Goal: Task Accomplishment & Management: Use online tool/utility

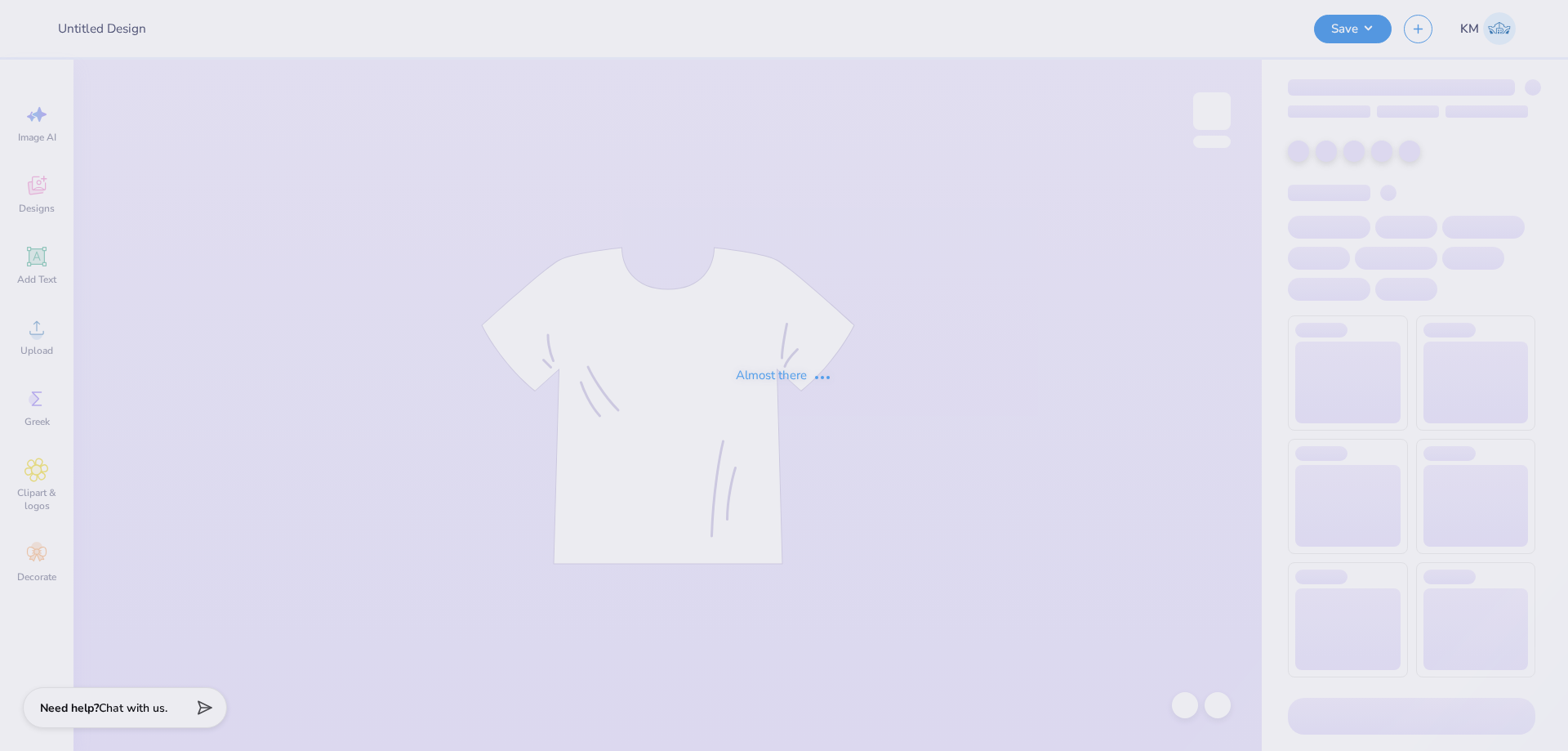
type input "Port & Co Hoodie #1"
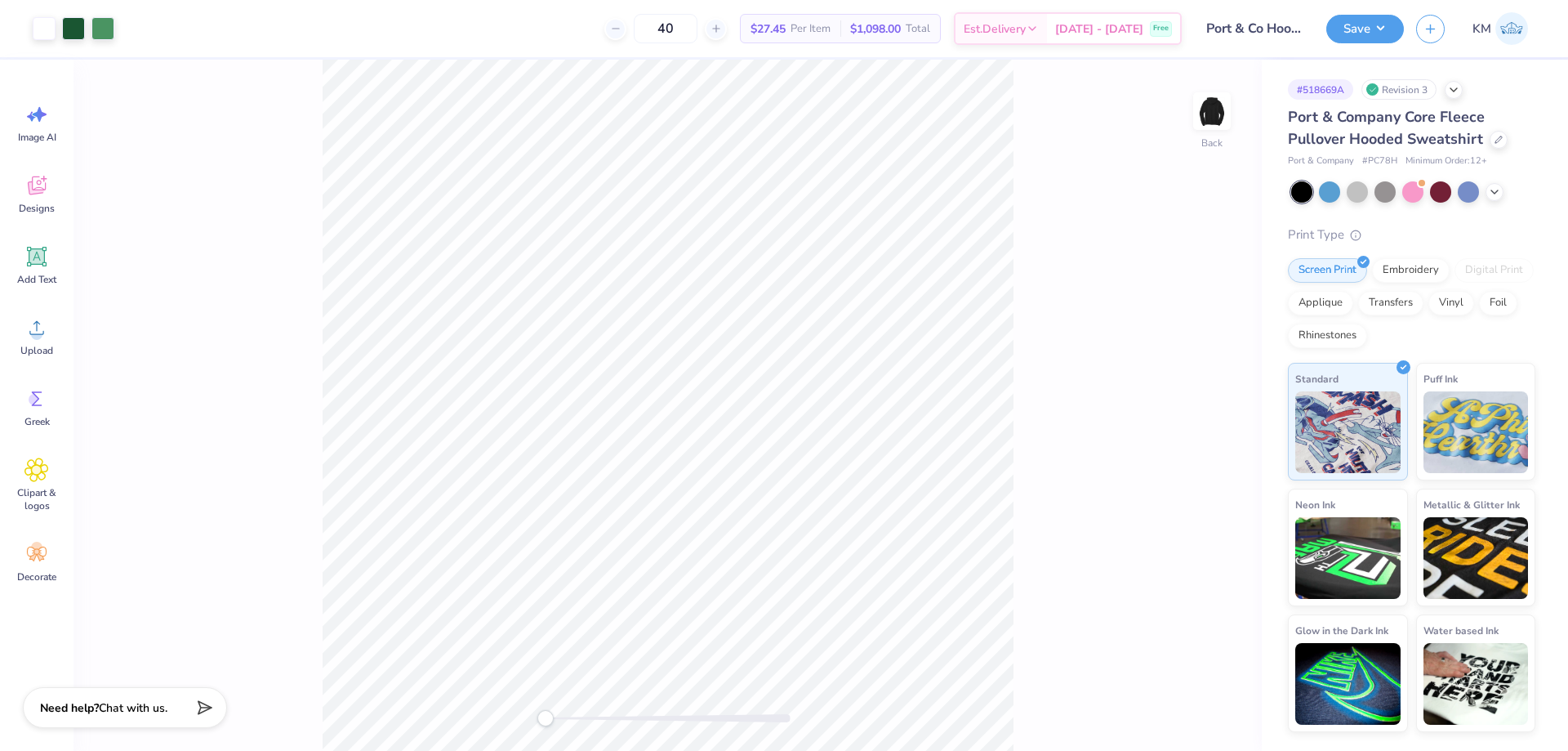
click at [1093, 136] on div "Back" at bounding box center [668, 405] width 1188 height 691
click at [25, 335] on icon at bounding box center [37, 327] width 25 height 25
click at [1195, 327] on input "11.92" at bounding box center [1202, 330] width 59 height 23
type input "10.00"
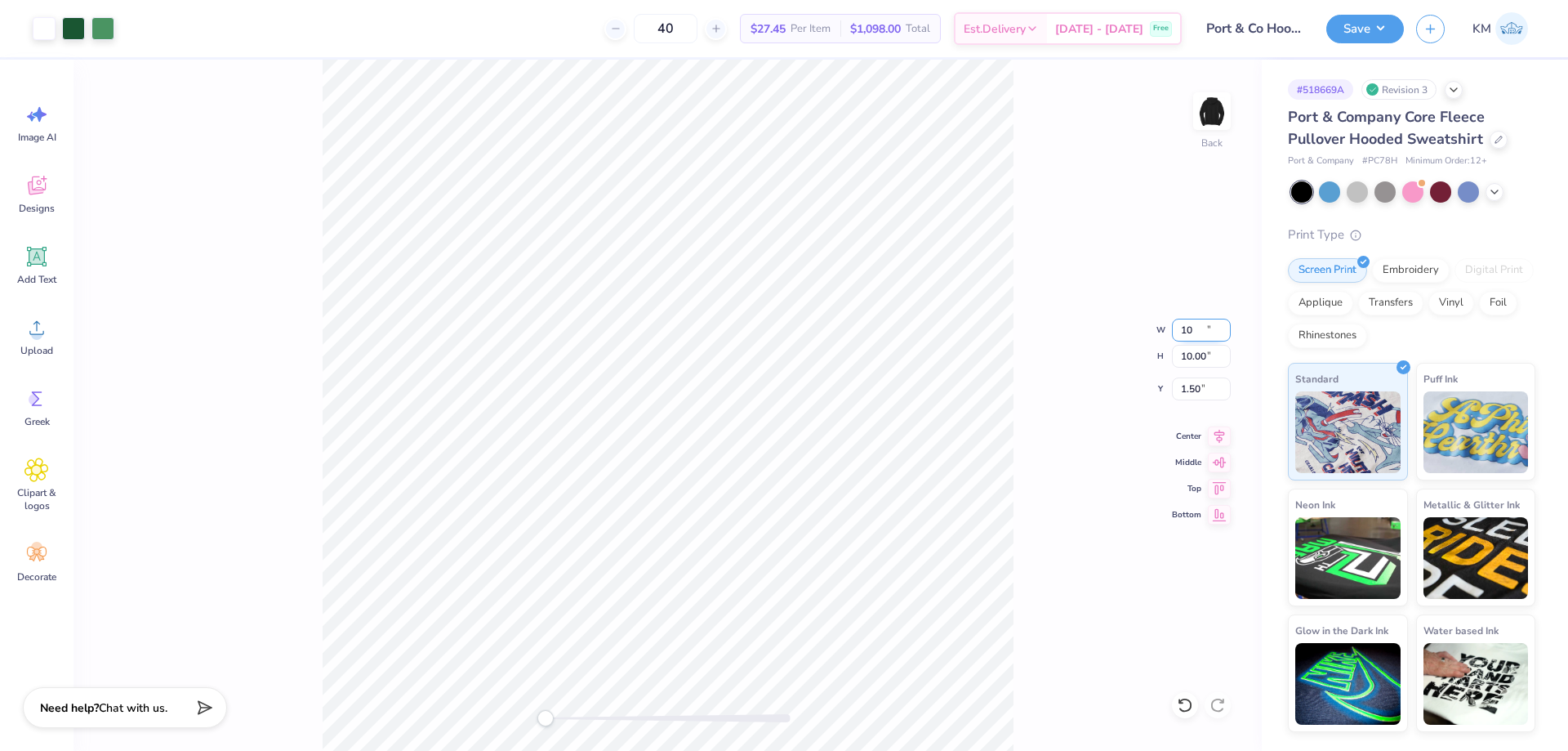
type input "1.50"
drag, startPoint x: 1201, startPoint y: 328, endPoint x: 1135, endPoint y: 328, distance: 66.0
click at [1135, 328] on div "Back W 10.00 10.00 " H 10.00 10.00 " Y 1.50 1.50 " Center Middle Top Bottom" at bounding box center [668, 405] width 1188 height 691
click at [1192, 338] on input "10.00" at bounding box center [1202, 330] width 59 height 23
type input "9.00"
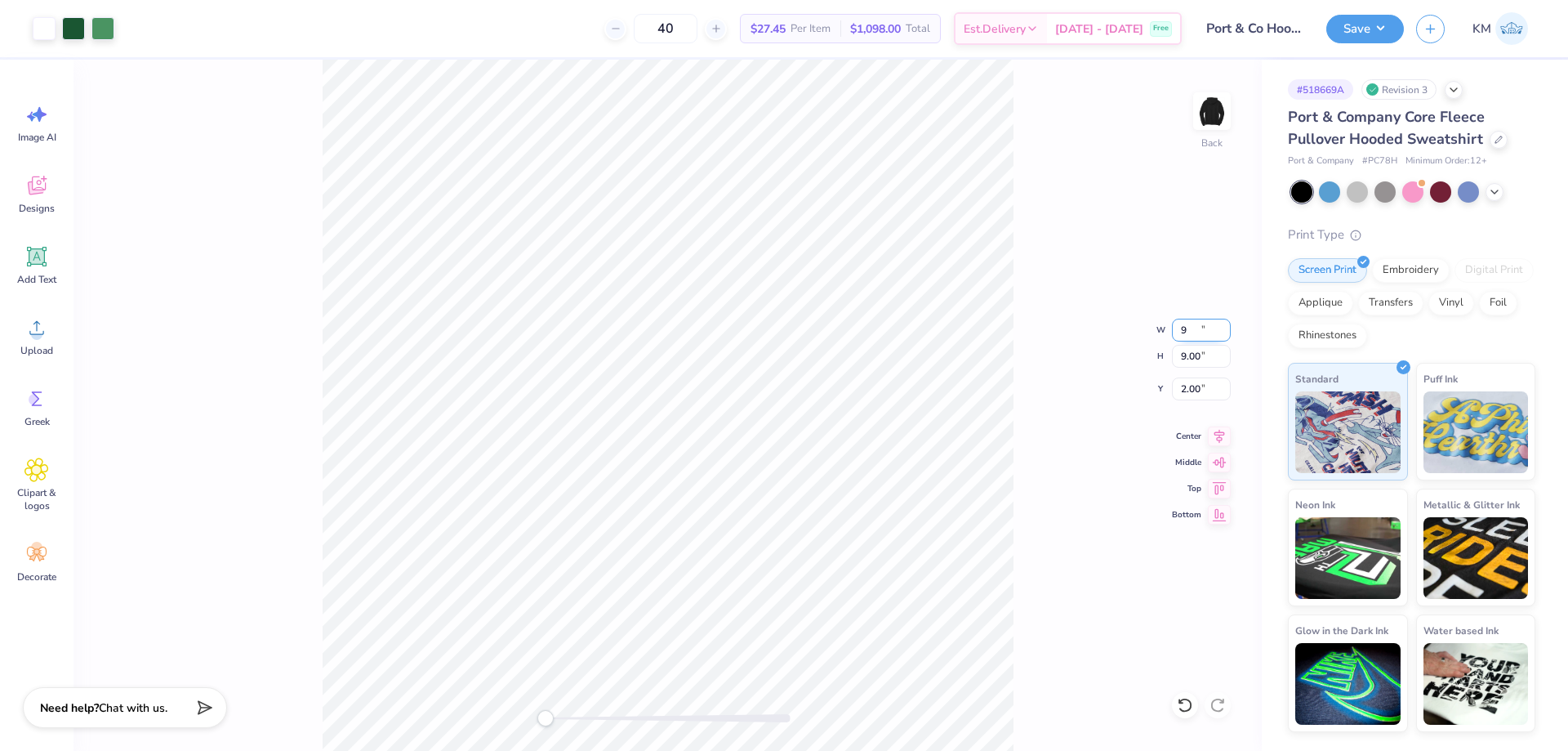
type input "9.00"
click at [1193, 389] on input "2.00" at bounding box center [1202, 389] width 59 height 23
type input "3"
click at [1111, 480] on div "Back W 9.00 9.00 " H 9.00 9.00 " Y 3 3 " Center Middle Top Bottom" at bounding box center [668, 405] width 1188 height 691
click at [1204, 98] on img at bounding box center [1211, 110] width 65 height 65
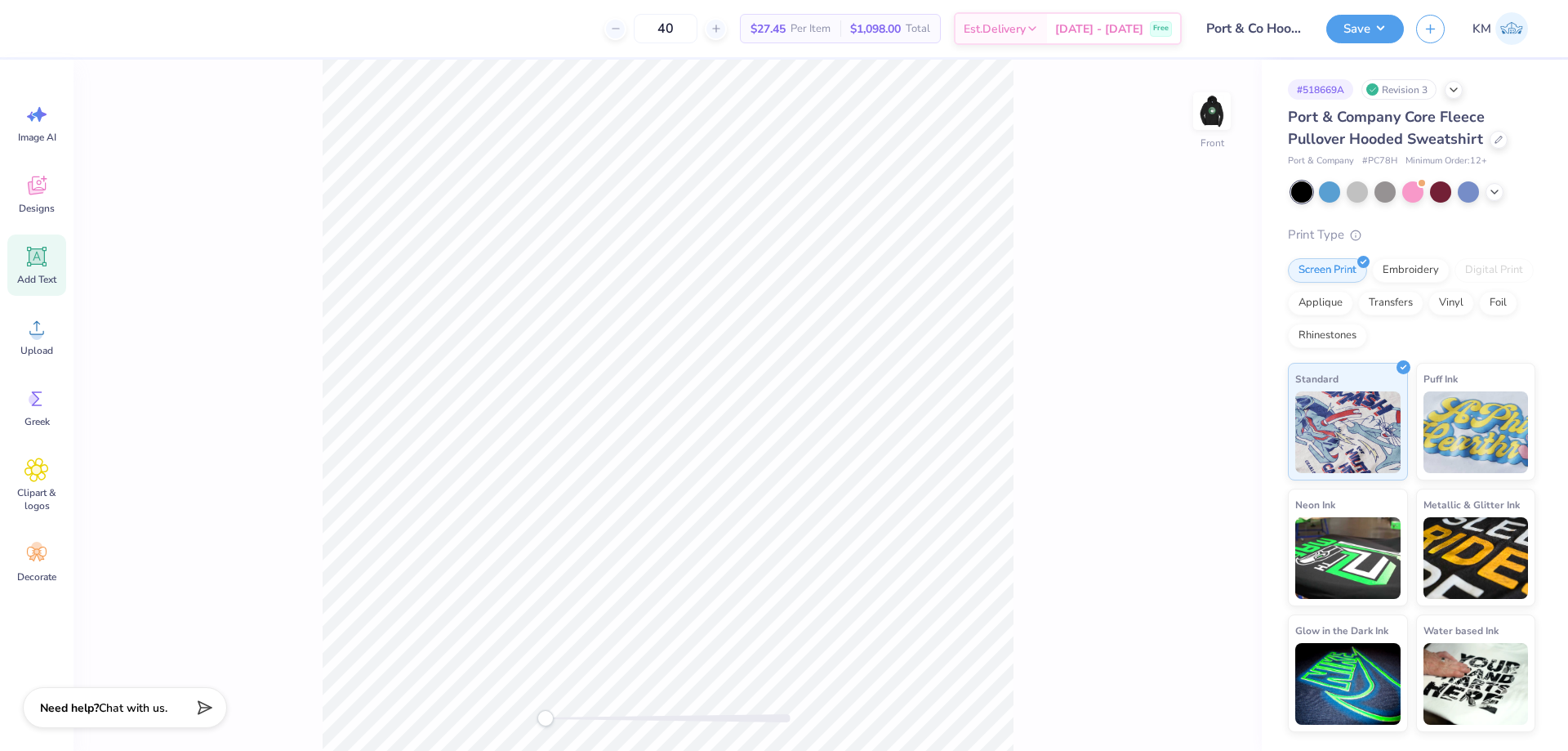
click at [45, 261] on icon at bounding box center [36, 256] width 20 height 20
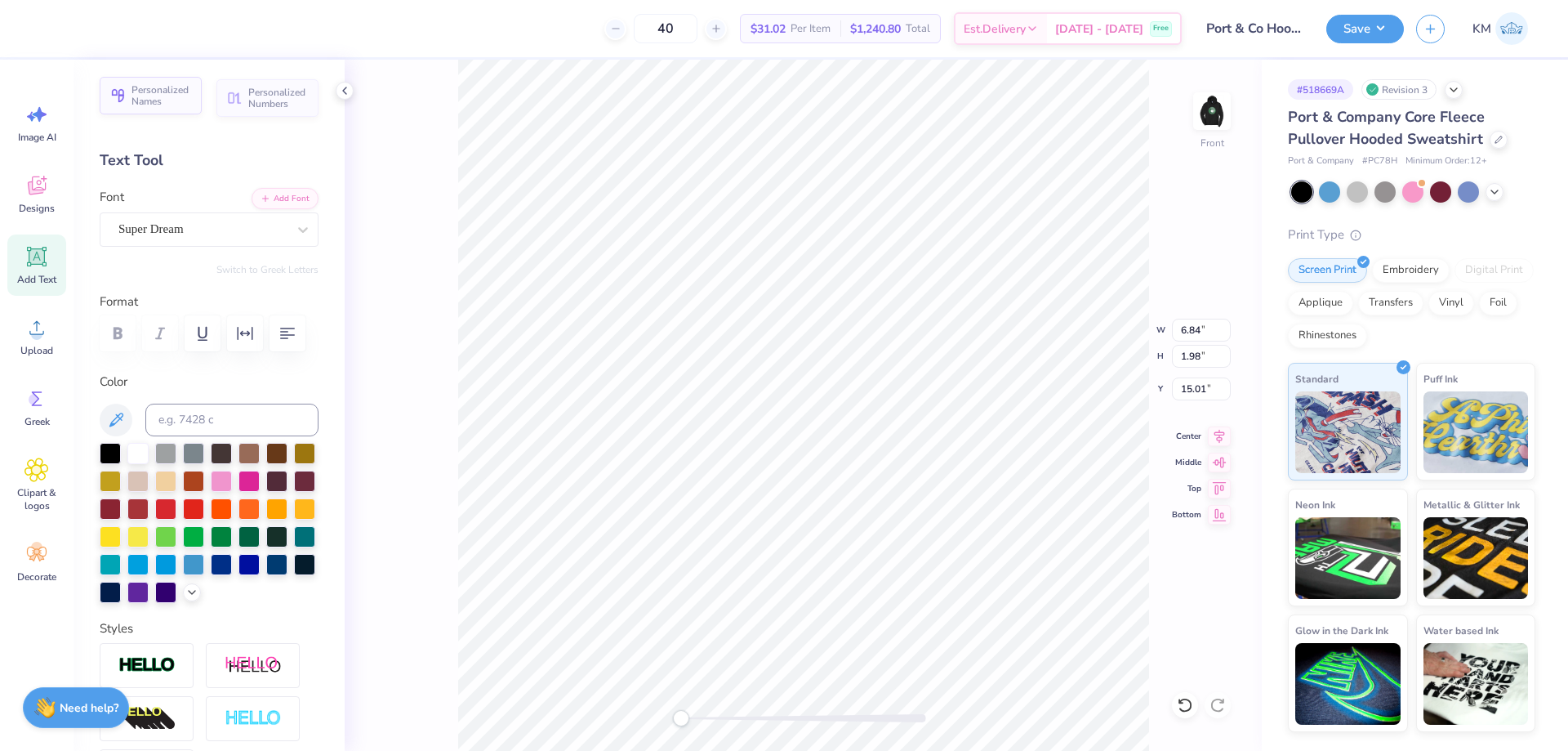
click at [181, 92] on span "Personalized Names" at bounding box center [162, 96] width 60 height 23
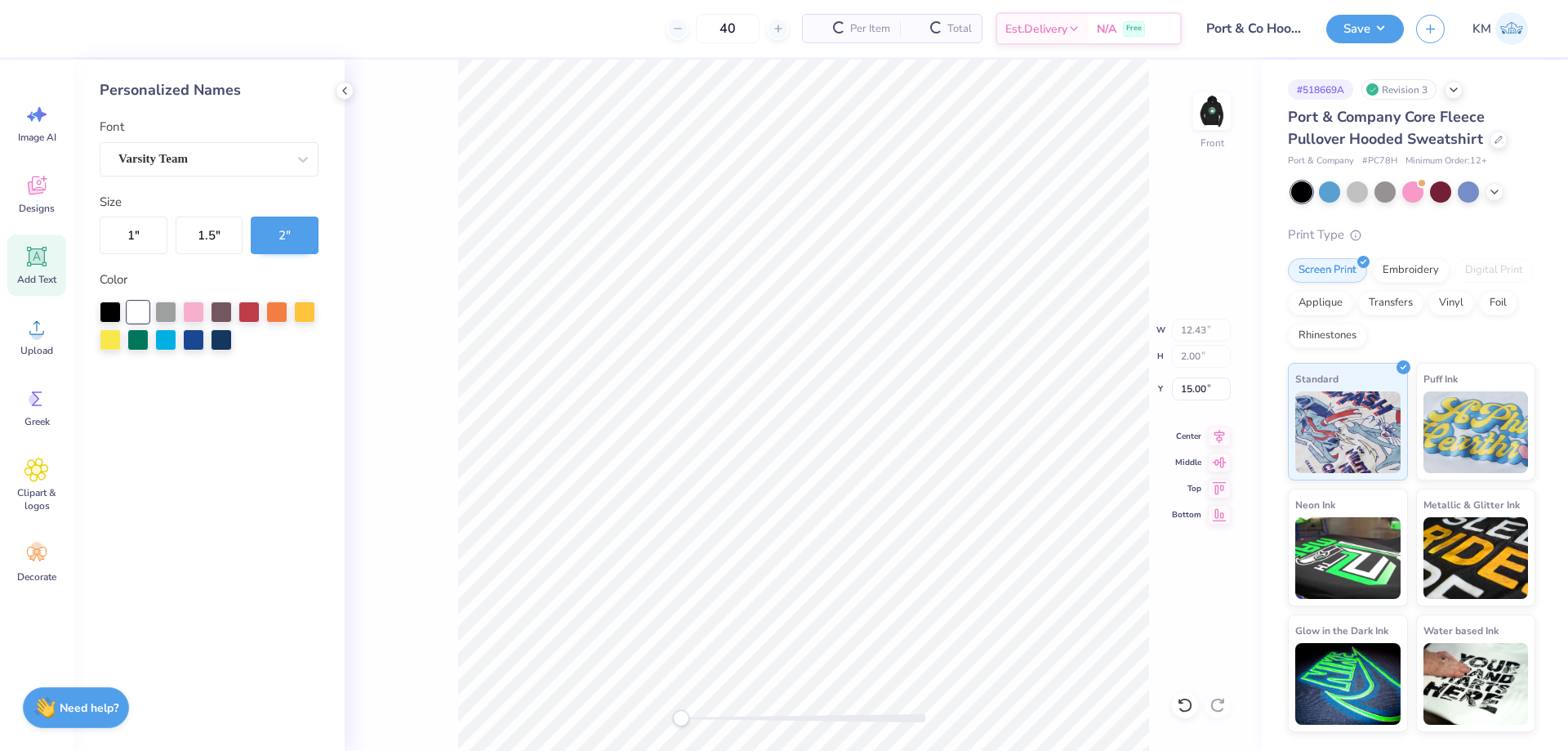
type input "12.43"
type input "2.00"
type input "15.00"
type input "6.84"
type input "1.98"
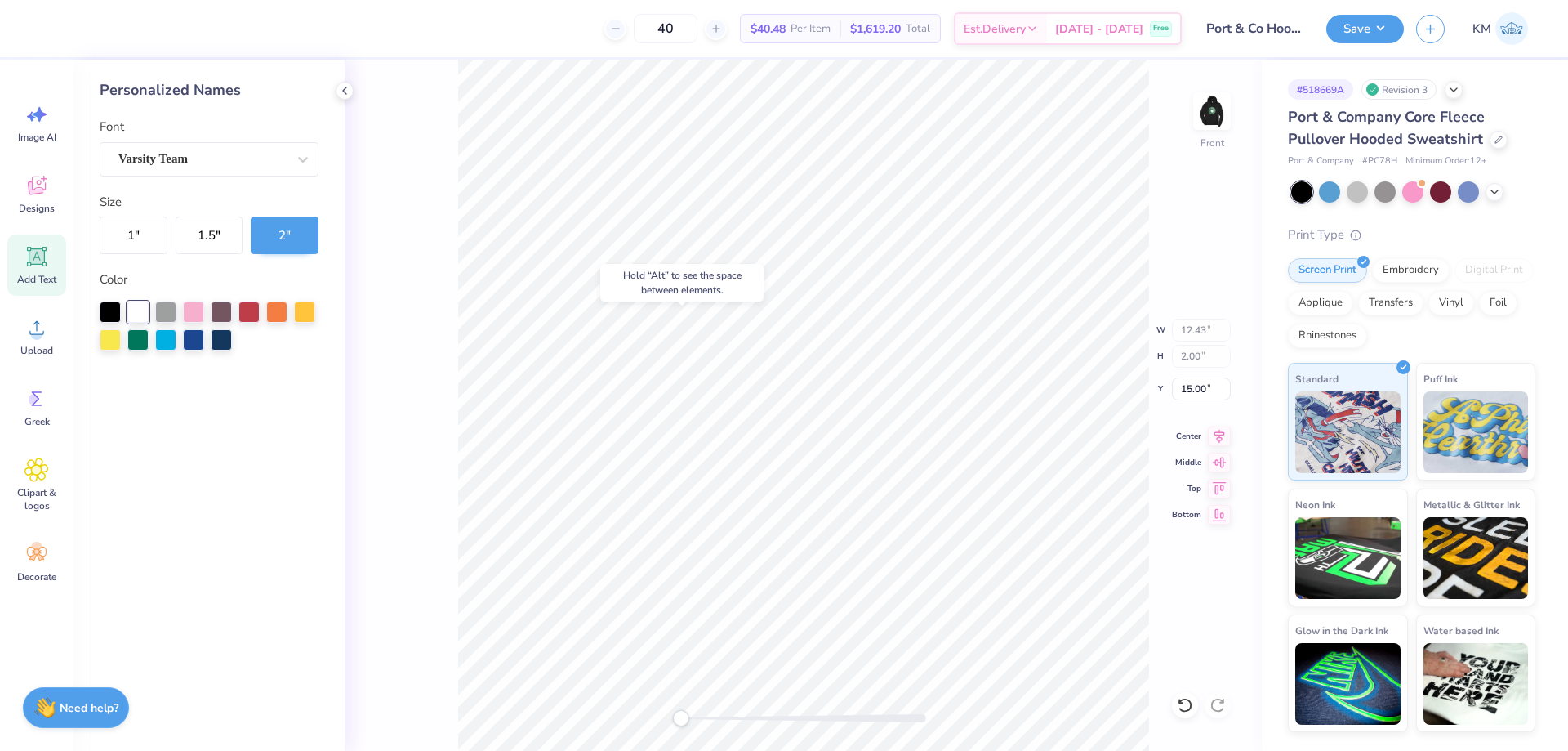
type input "15.01"
click at [1207, 128] on img at bounding box center [1211, 110] width 65 height 65
type input "0.54"
type input "9.00"
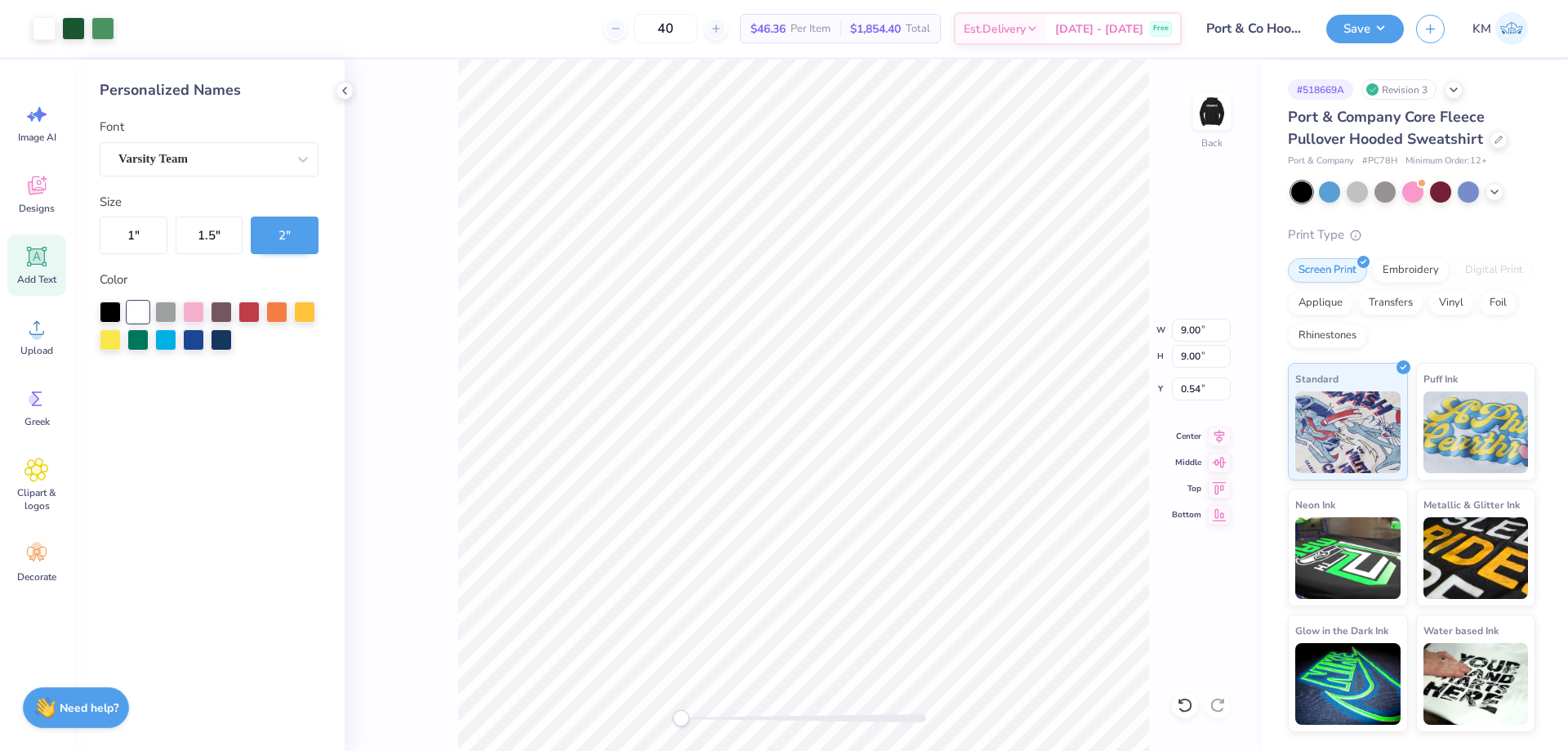
type input "3.00"
click at [1373, 34] on button "Save" at bounding box center [1364, 27] width 77 height 28
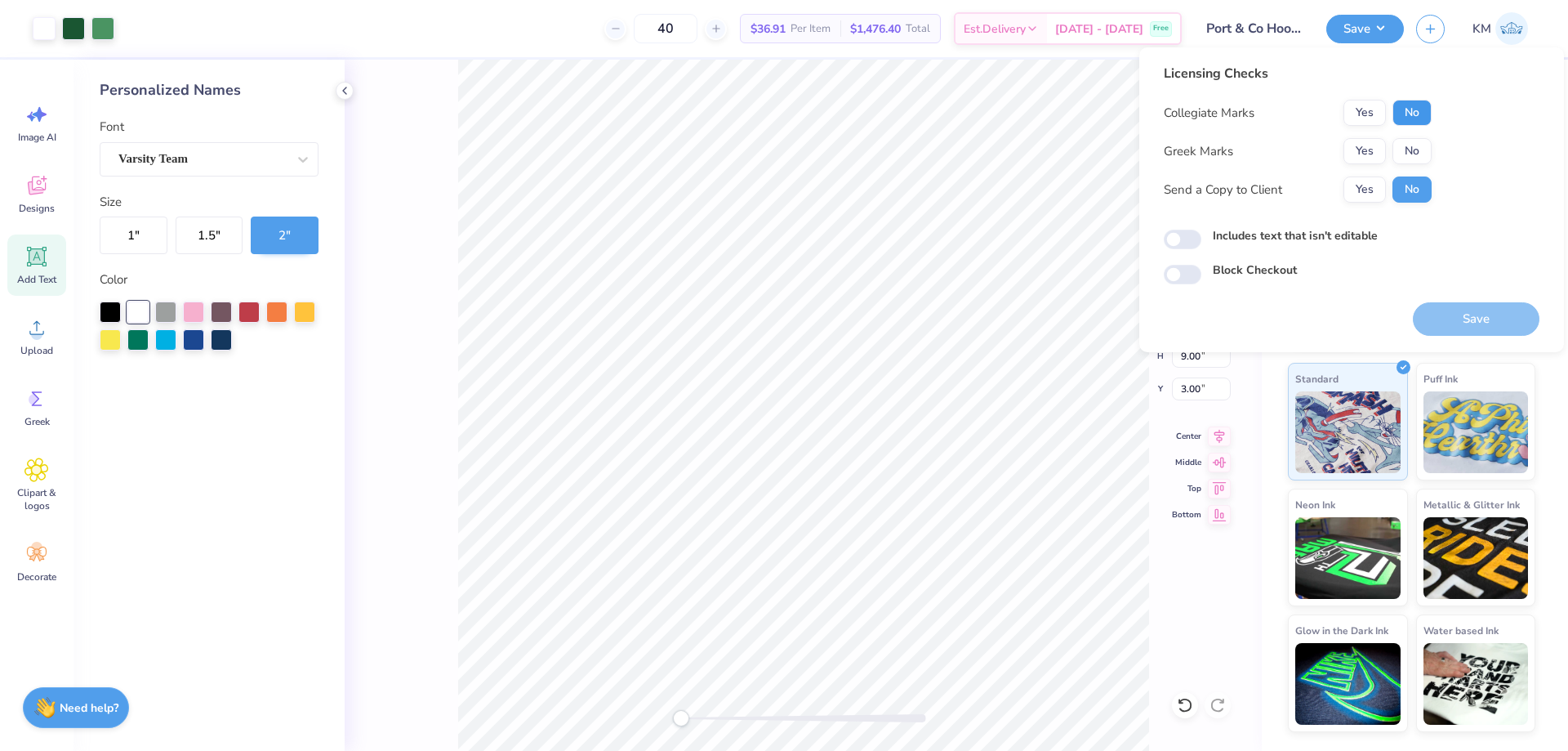
click at [1407, 115] on button "No" at bounding box center [1412, 112] width 39 height 26
click at [1400, 149] on button "No" at bounding box center [1412, 150] width 39 height 26
click at [1361, 184] on button "Yes" at bounding box center [1365, 189] width 43 height 26
click at [1448, 307] on button "Save" at bounding box center [1476, 319] width 126 height 34
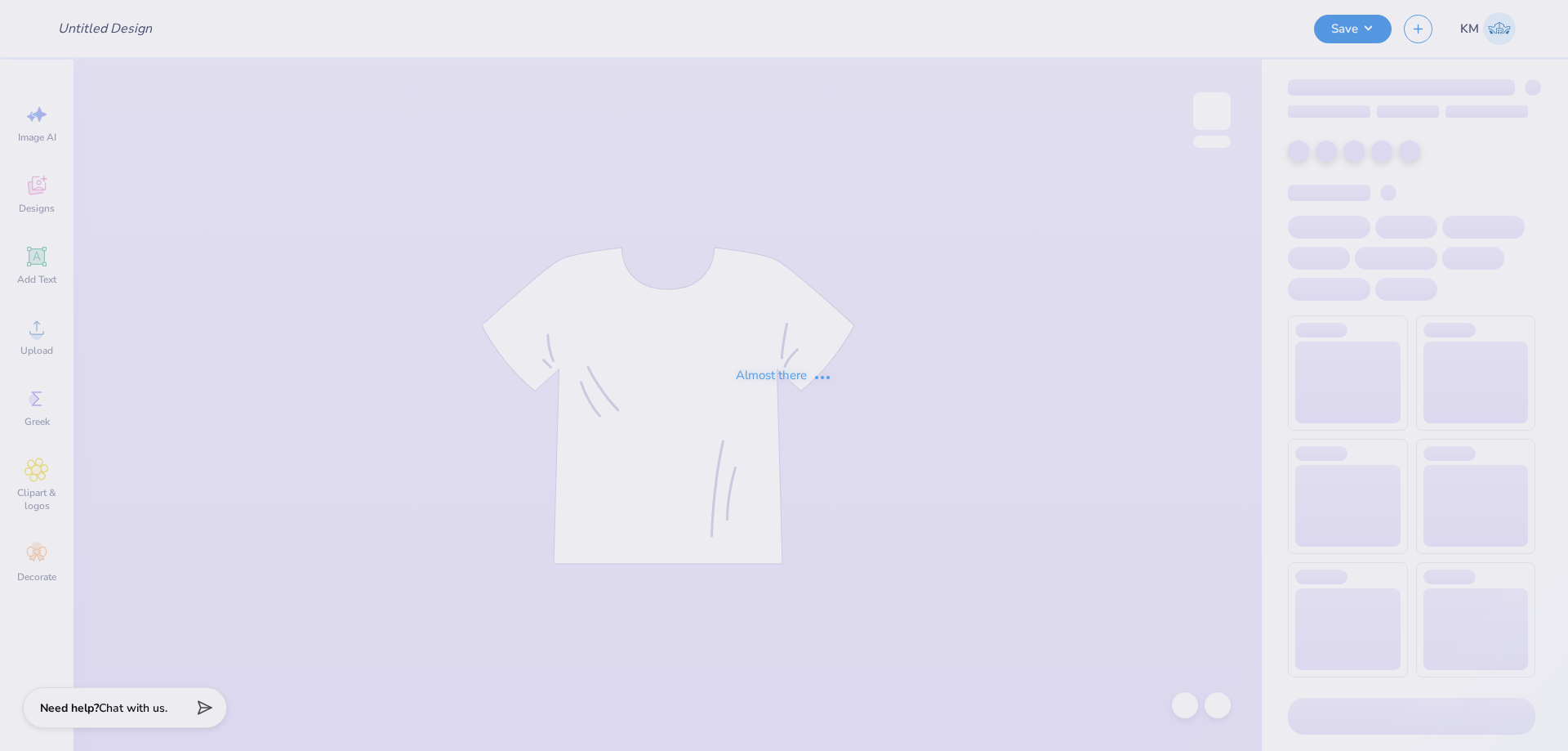
type input "Port & Co Hoodie #1"
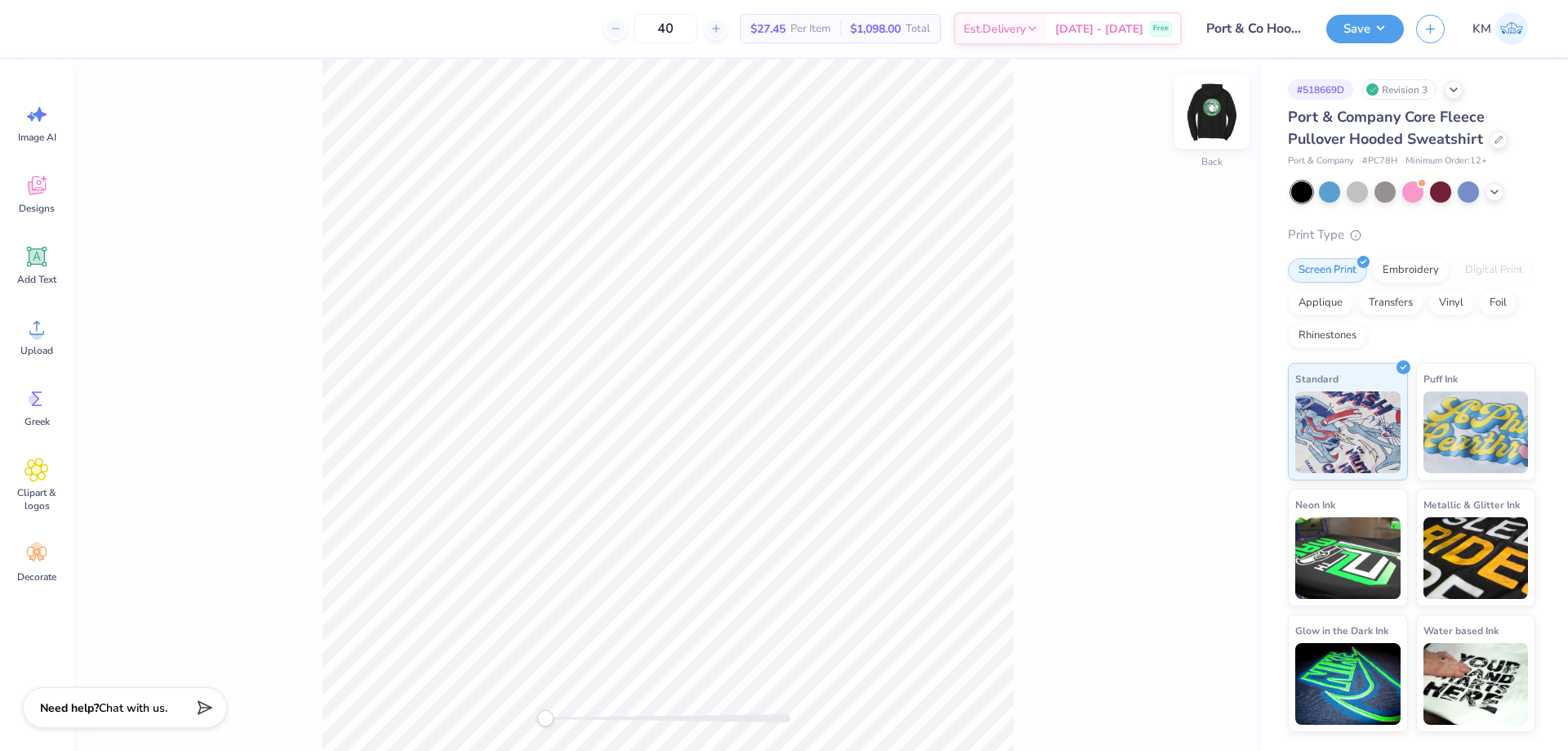
click at [1216, 113] on img at bounding box center [1211, 110] width 65 height 65
click at [30, 329] on icon at bounding box center [37, 327] width 25 height 25
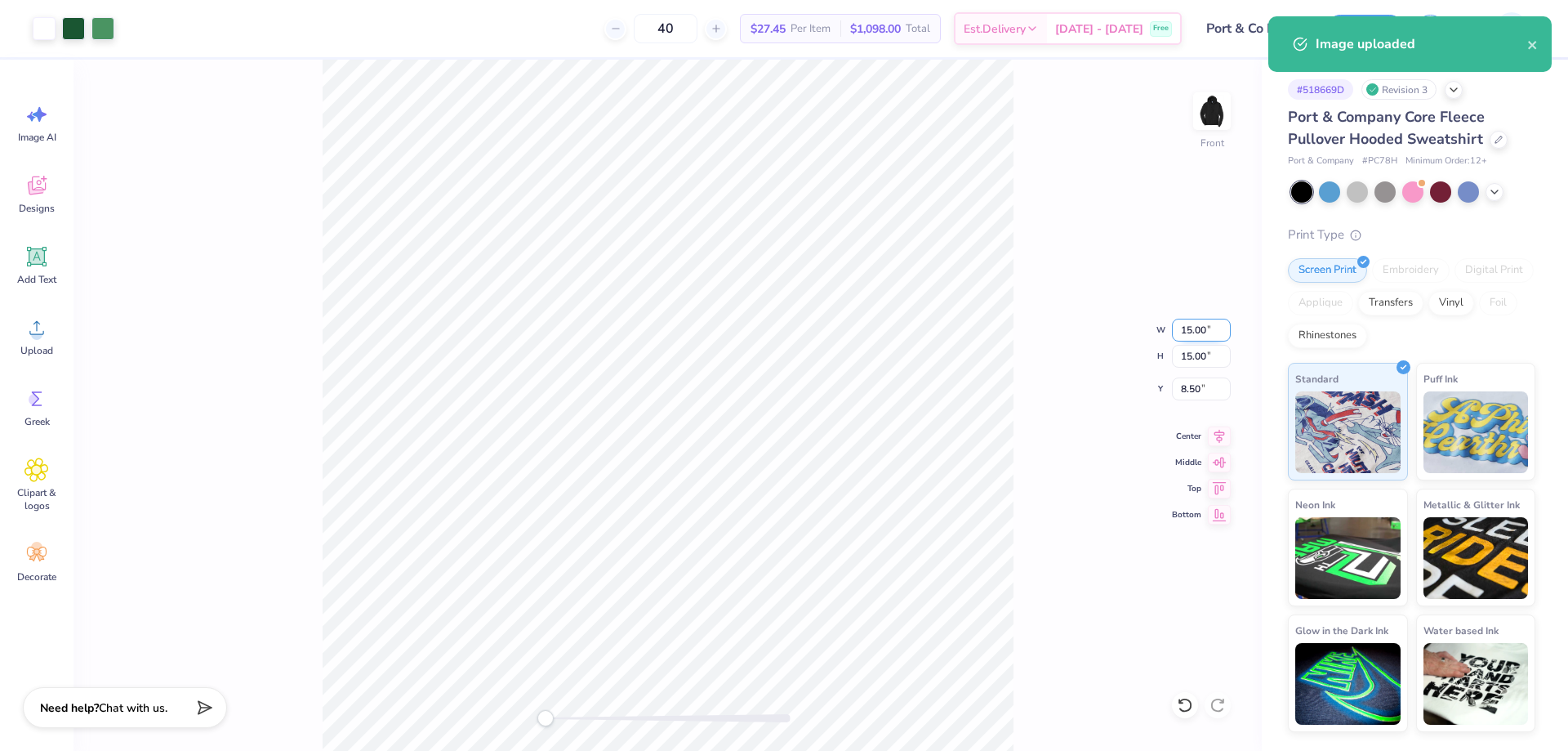
click at [1181, 331] on input "15.00" at bounding box center [1202, 330] width 59 height 23
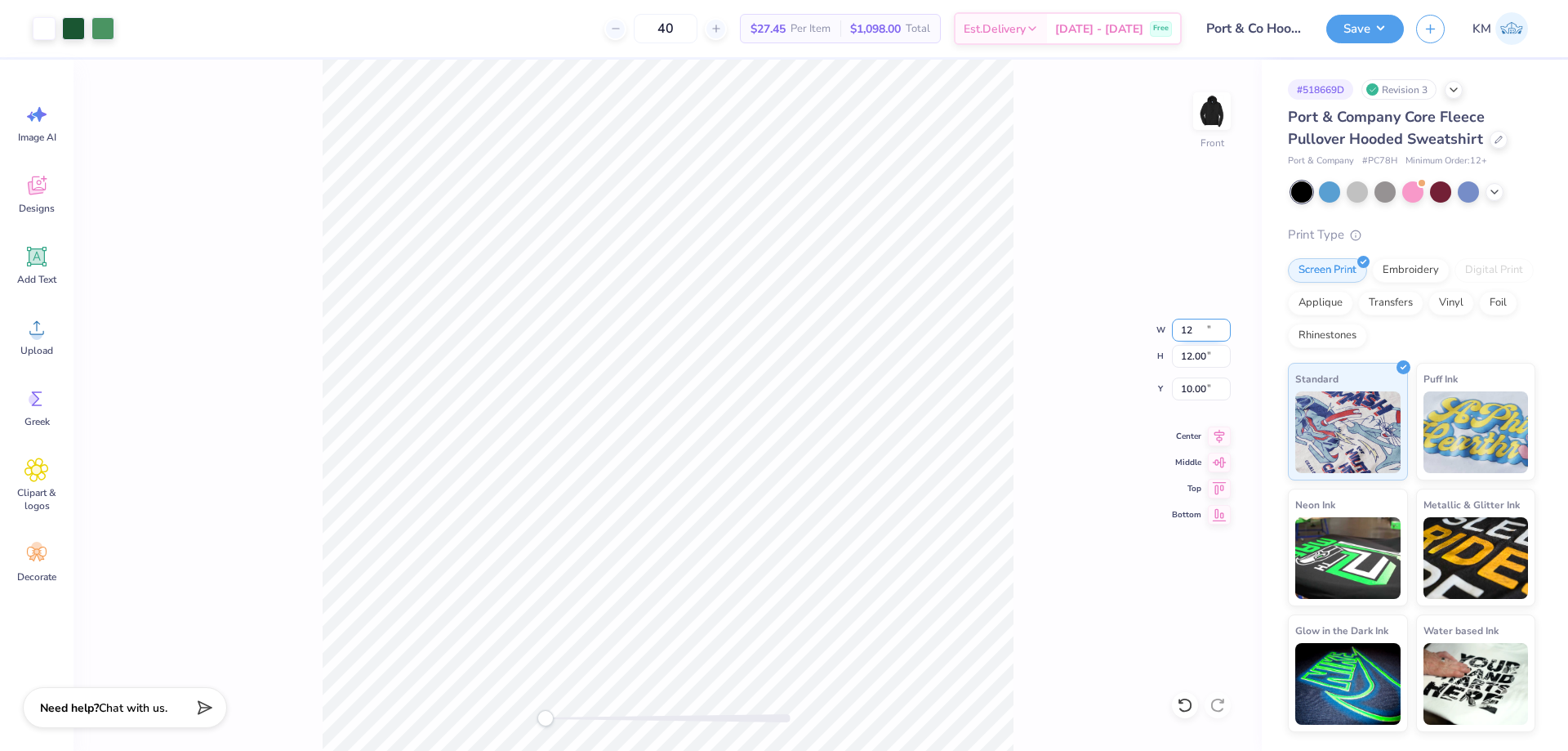
type input "12.00"
click at [1196, 382] on input "10.00" at bounding box center [1202, 389] width 59 height 23
type input "6"
click at [1190, 335] on input "12.00" at bounding box center [1202, 330] width 59 height 23
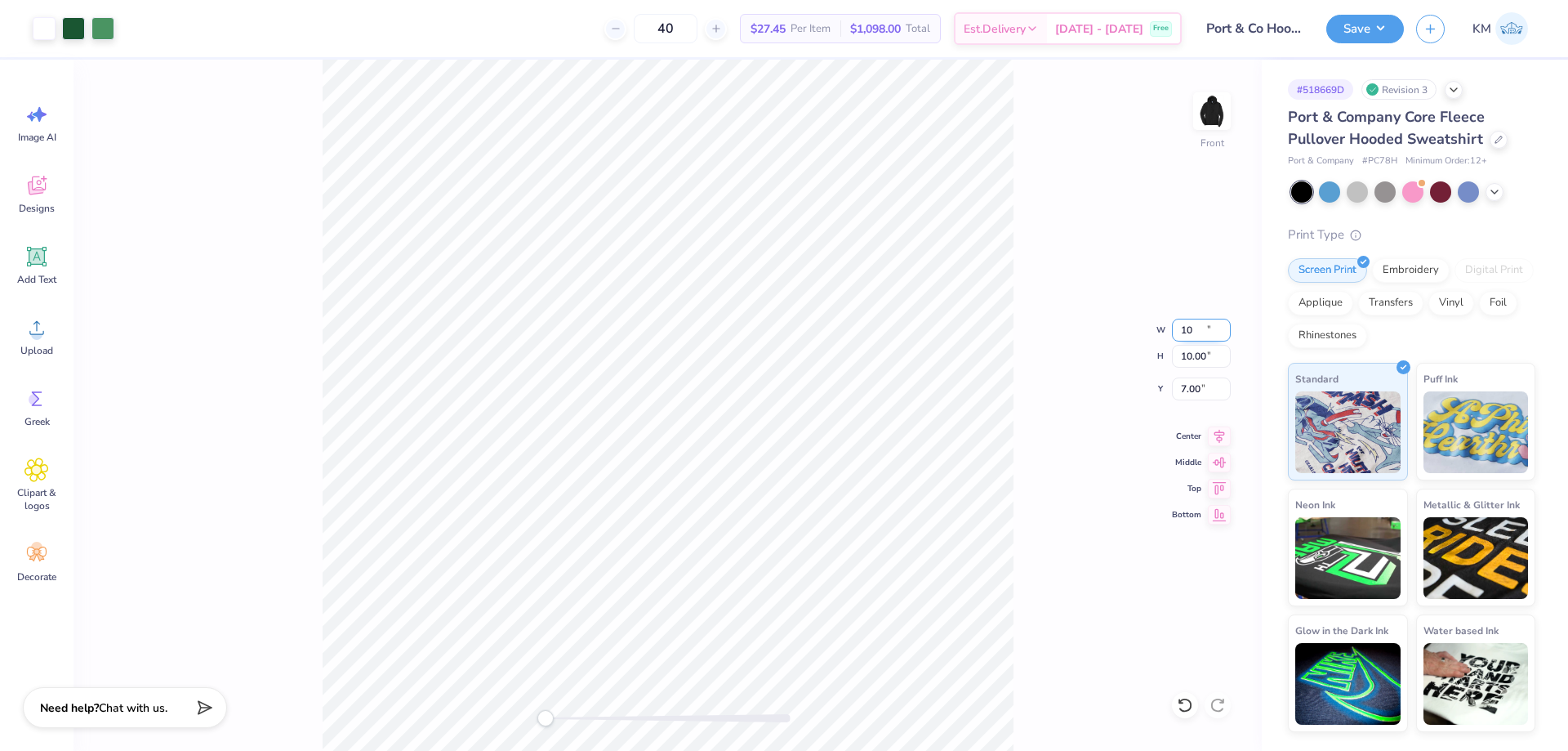
type input "10.00"
type input "7.00"
drag, startPoint x: 1193, startPoint y: 329, endPoint x: 1182, endPoint y: 329, distance: 11.0
click at [1183, 329] on input "10.00" at bounding box center [1202, 330] width 59 height 23
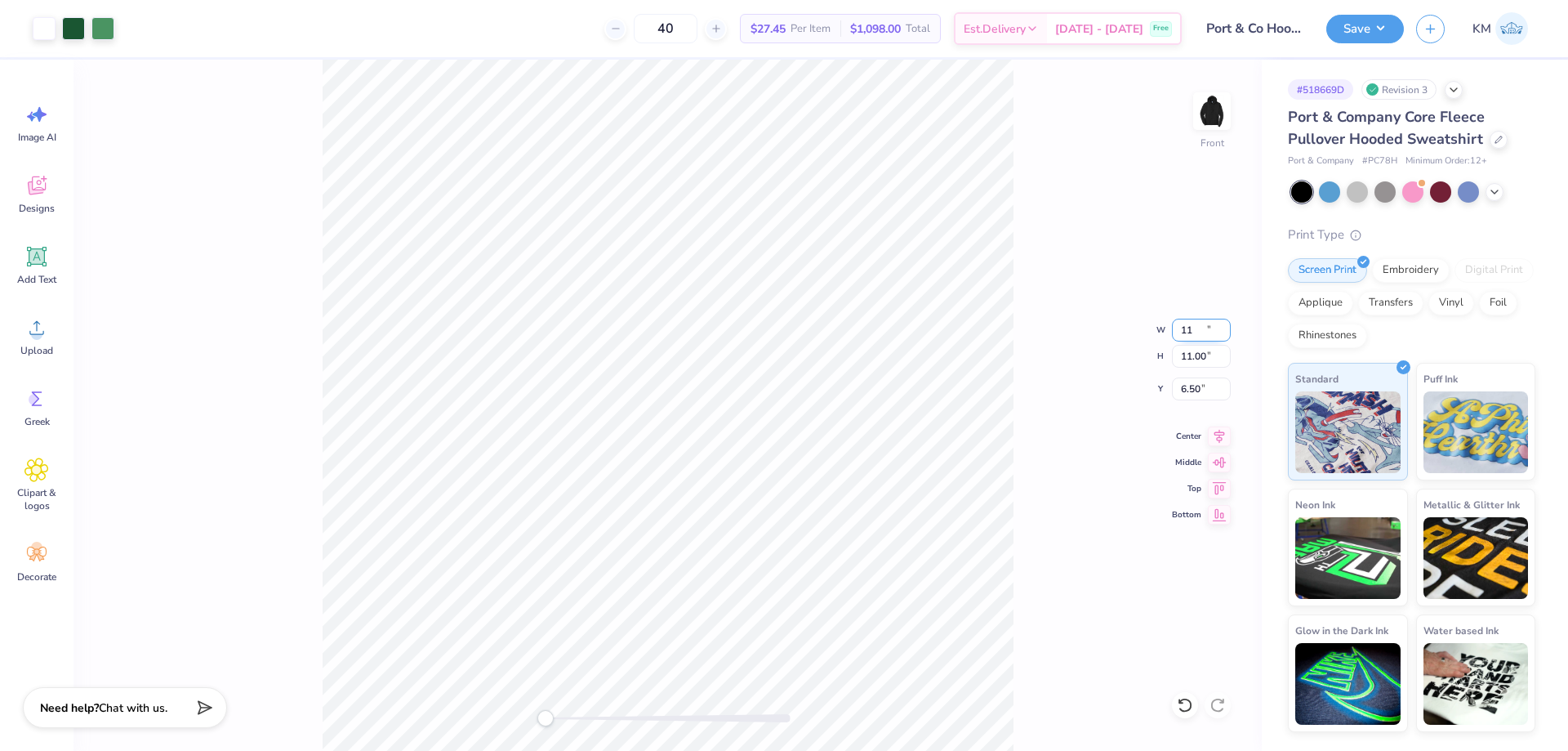
type input "11.00"
type input "6.50"
click at [1129, 318] on div "Front W 11.00 11.00 " H 11.00 11.00 " Y 6.50 6.50 " Center Middle Top Bottom" at bounding box center [668, 405] width 1188 height 691
click at [1186, 387] on input "6.50" at bounding box center [1202, 389] width 59 height 23
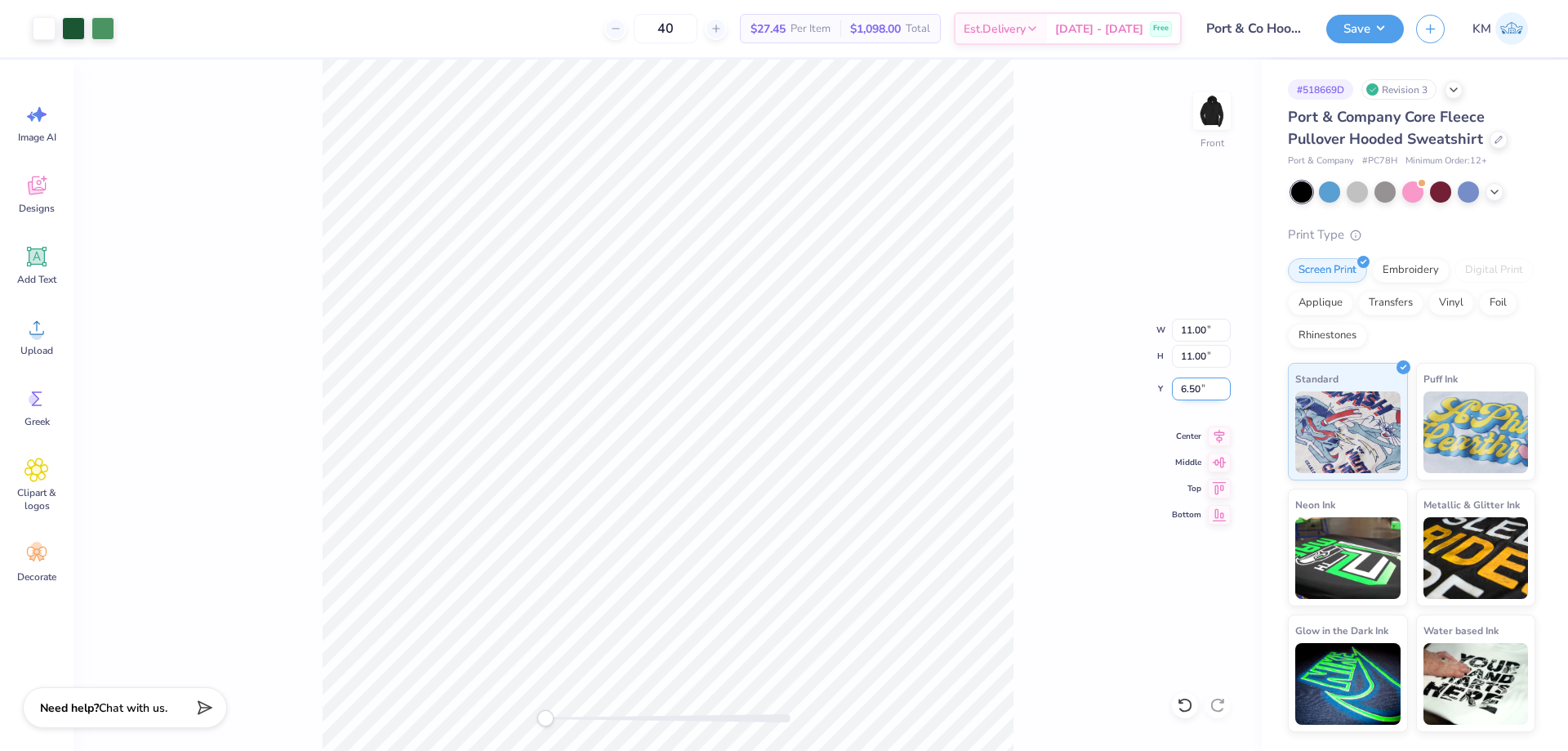
type input "3"
type input "6"
click at [1186, 329] on input "11.00" at bounding box center [1202, 330] width 59 height 23
type input "10.00"
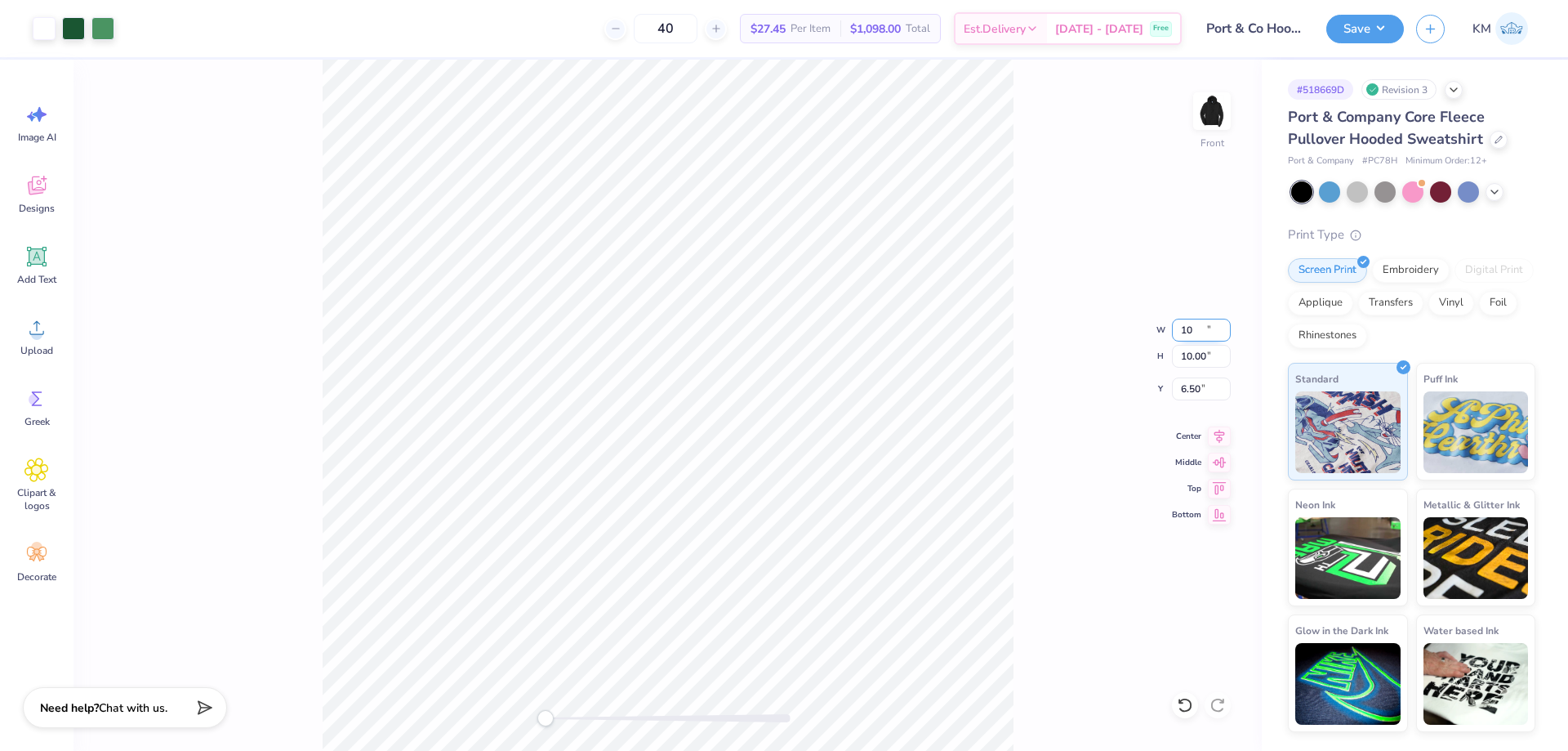
type input "6.50"
click at [1014, 365] on div "Front W 10.00 10.00 " H 10.00 10.00 " Y 6.50 6.50 " Center Middle Top Bottom" at bounding box center [668, 405] width 1188 height 691
click at [1194, 381] on input "6.50" at bounding box center [1202, 389] width 59 height 23
type input "6"
click at [1219, 101] on img at bounding box center [1211, 110] width 65 height 65
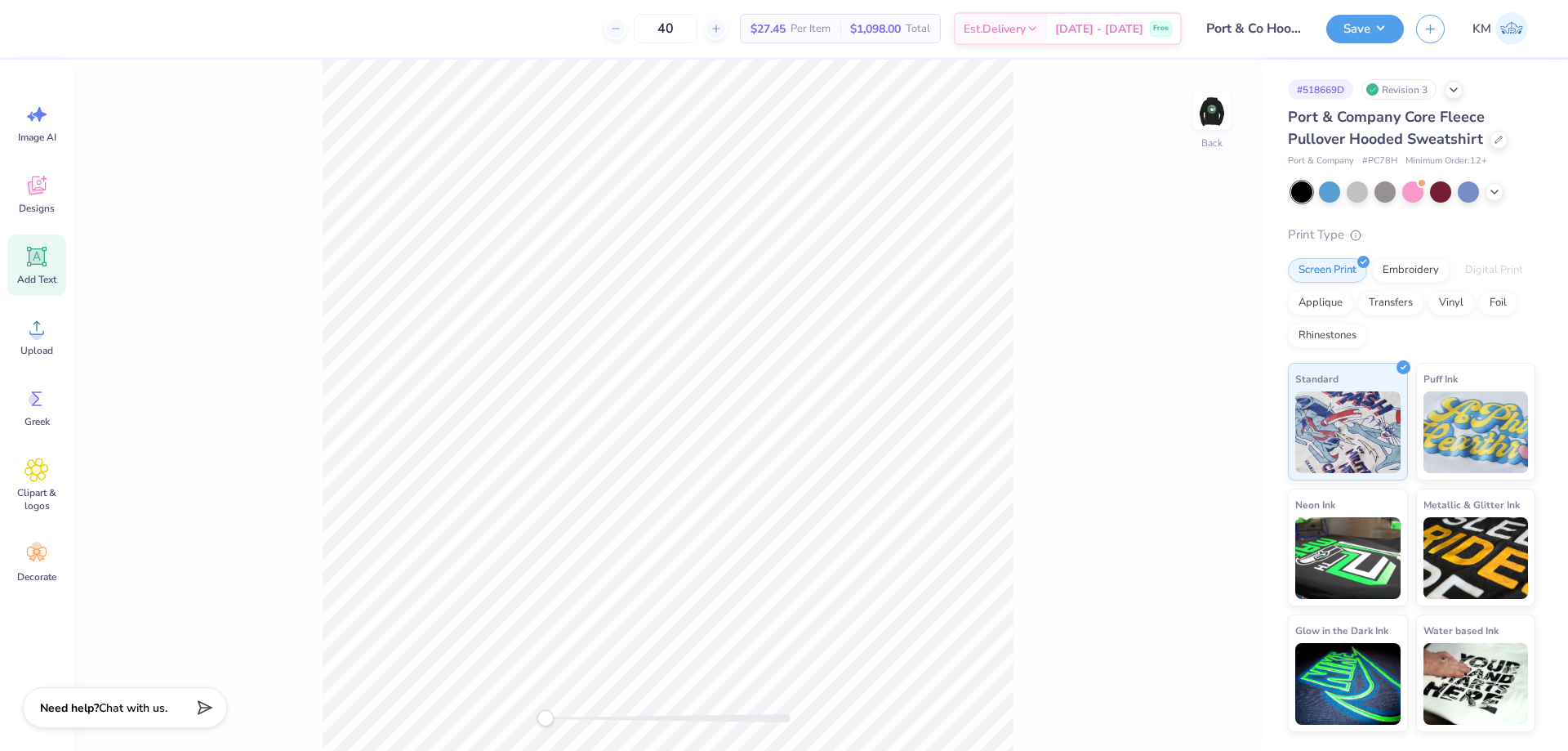
click at [38, 270] on div "Add Text" at bounding box center [36, 265] width 59 height 61
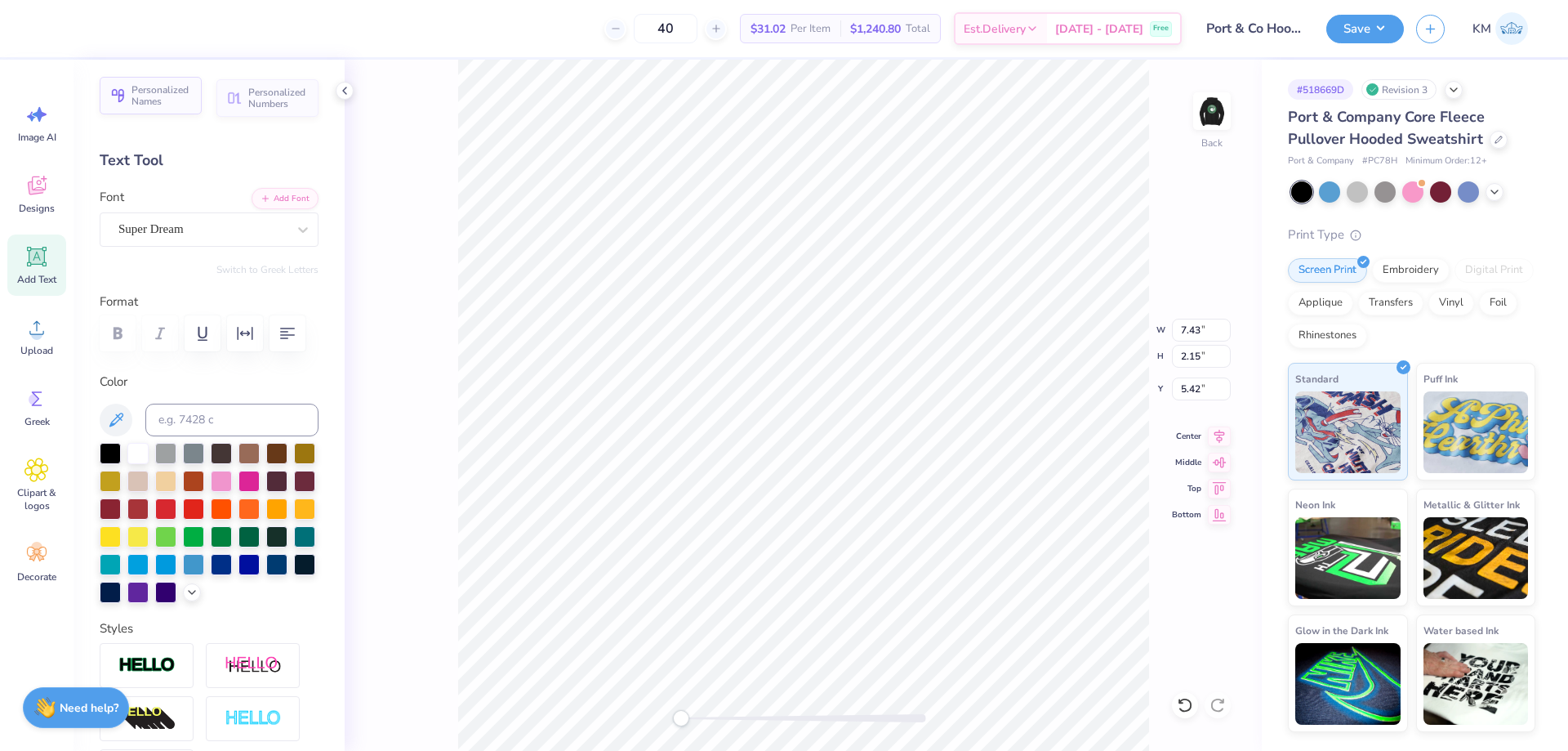
click at [148, 100] on span "Personalized Names" at bounding box center [162, 96] width 60 height 23
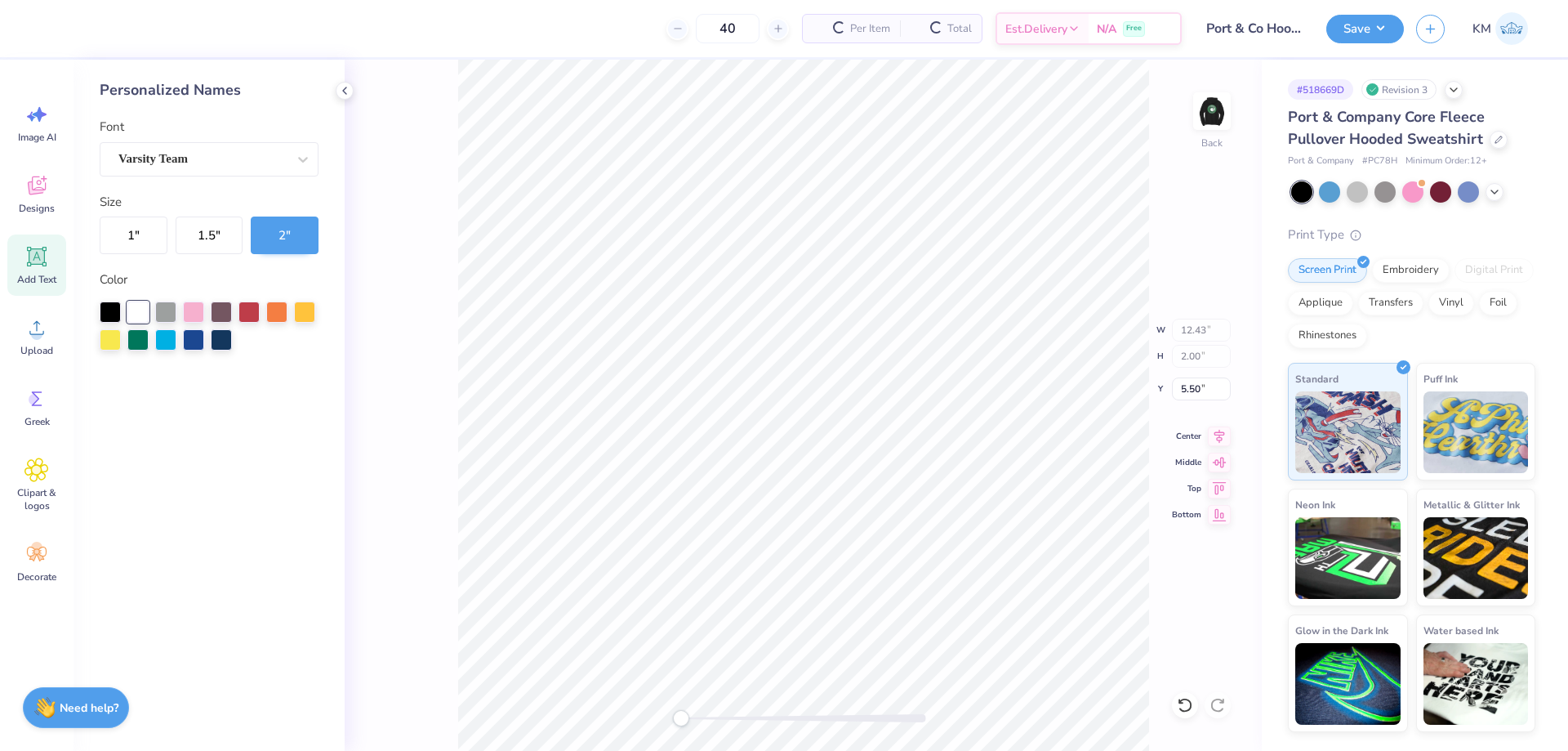
type input "12.43"
type input "2.00"
type input "5.50"
type input "7.43"
type input "2.15"
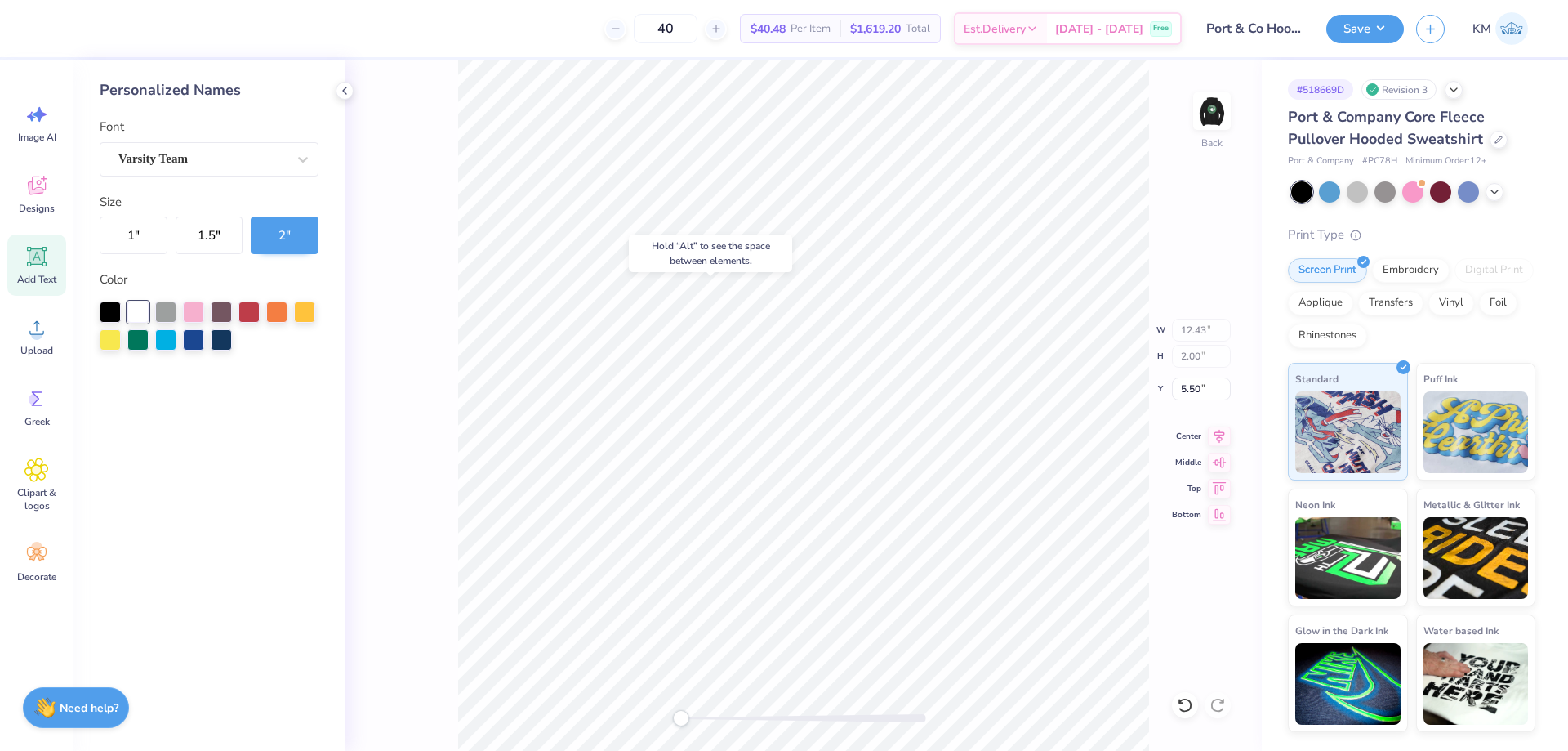
type input "5.42"
click at [220, 169] on div at bounding box center [202, 158] width 168 height 22
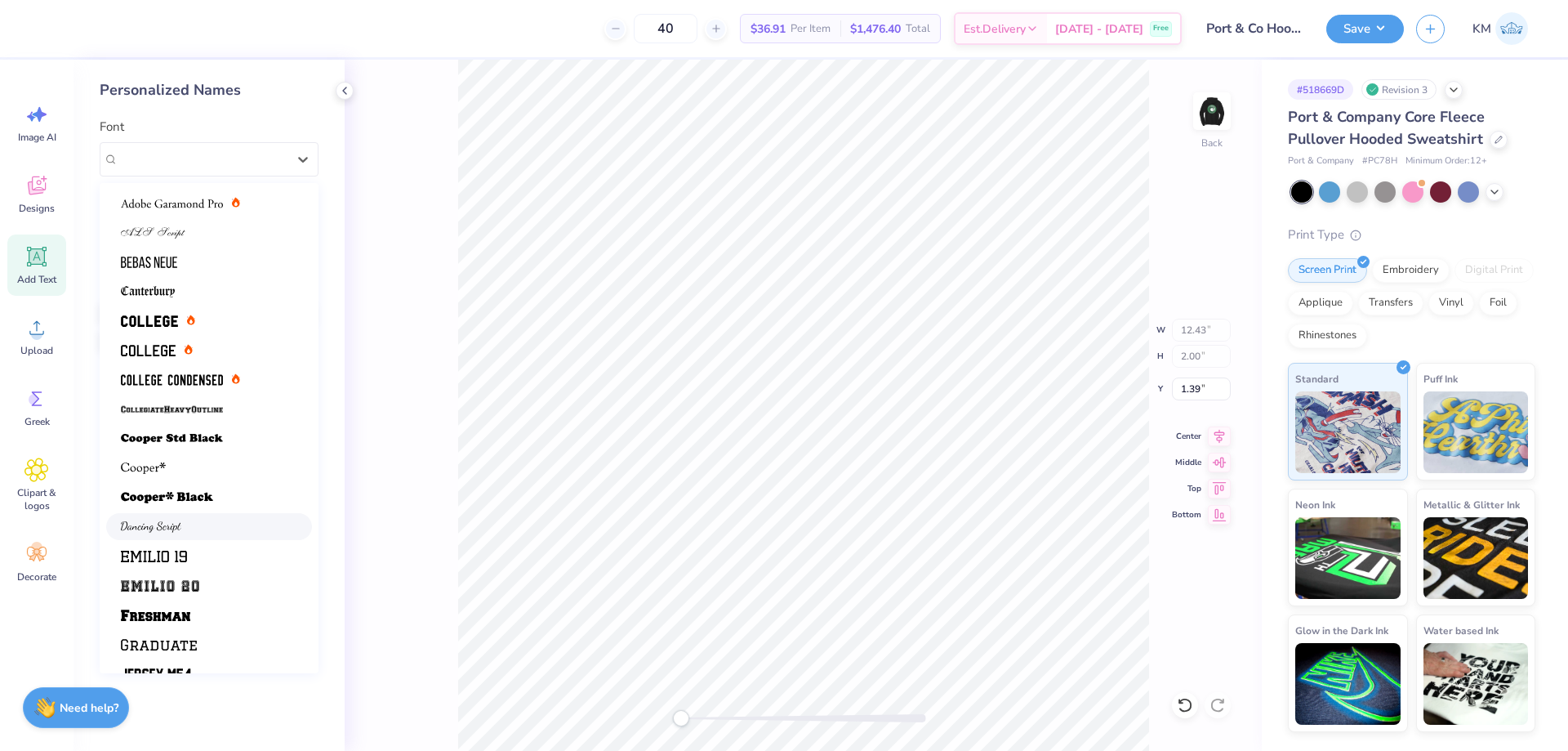
click at [187, 528] on div at bounding box center [209, 526] width 176 height 17
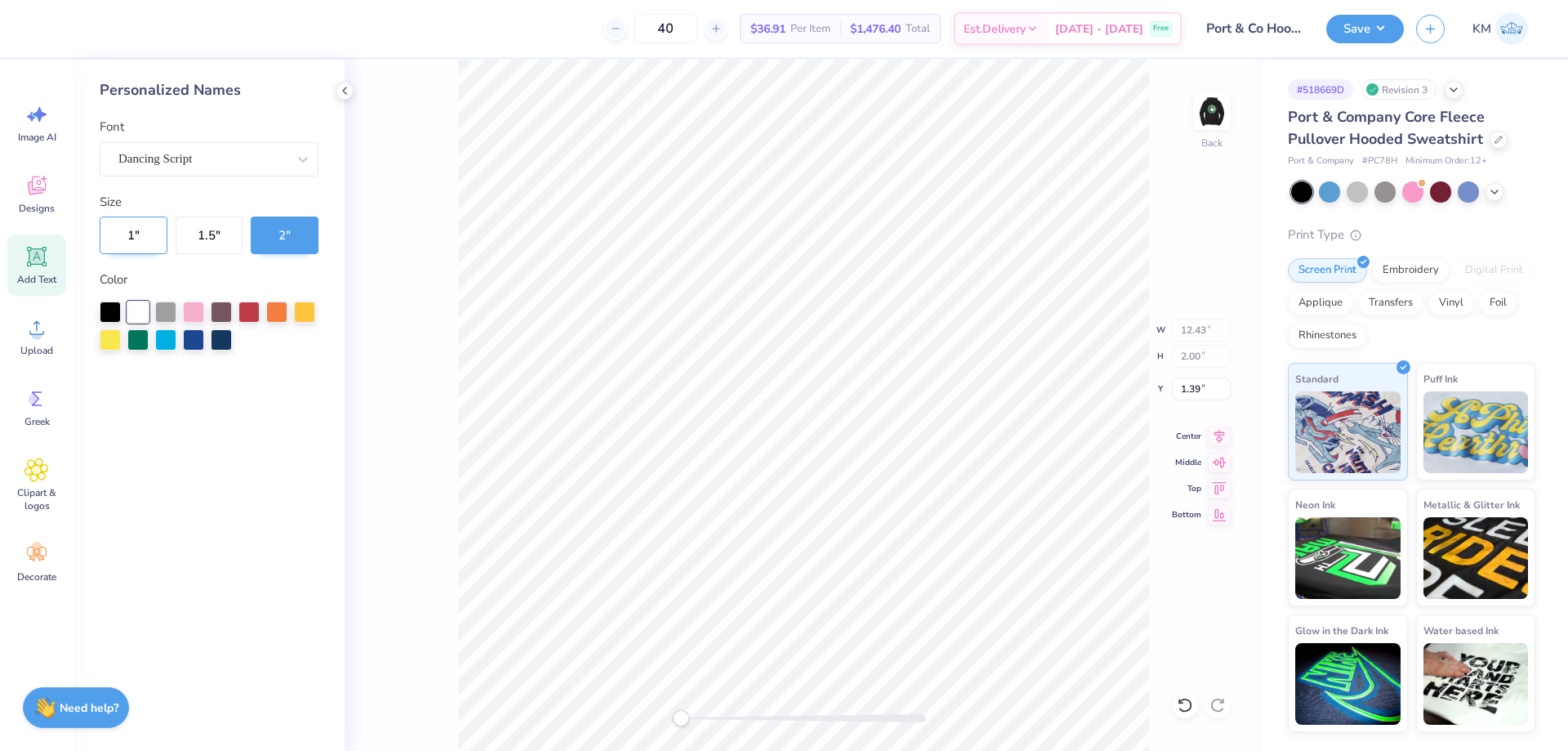
click at [121, 225] on button "1 "" at bounding box center [133, 235] width 68 height 37
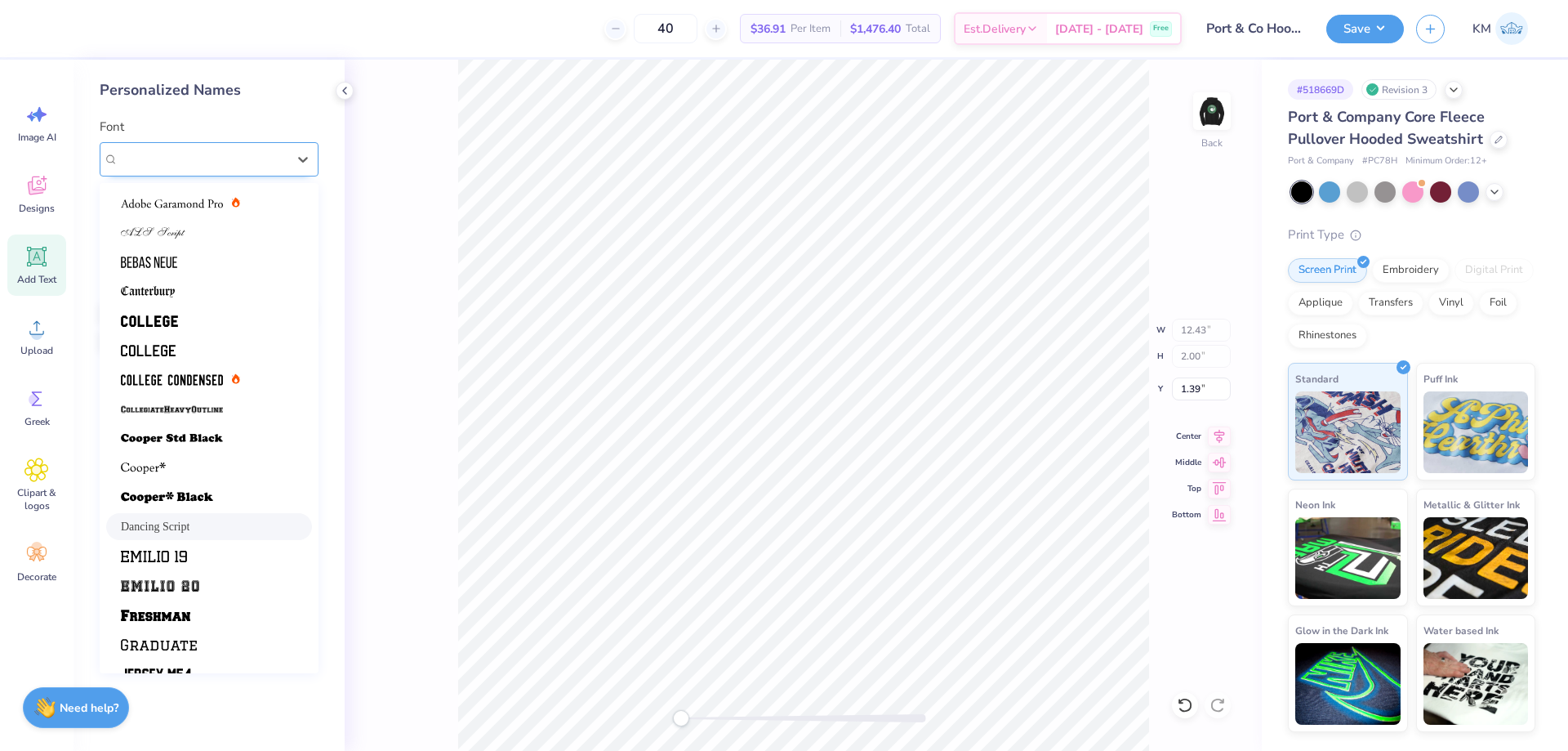
click at [212, 158] on div "Dancing Script" at bounding box center [202, 158] width 172 height 25
click at [177, 208] on img at bounding box center [172, 203] width 102 height 12
click at [224, 155] on div "Adobe Garamond Pro" at bounding box center [202, 158] width 172 height 25
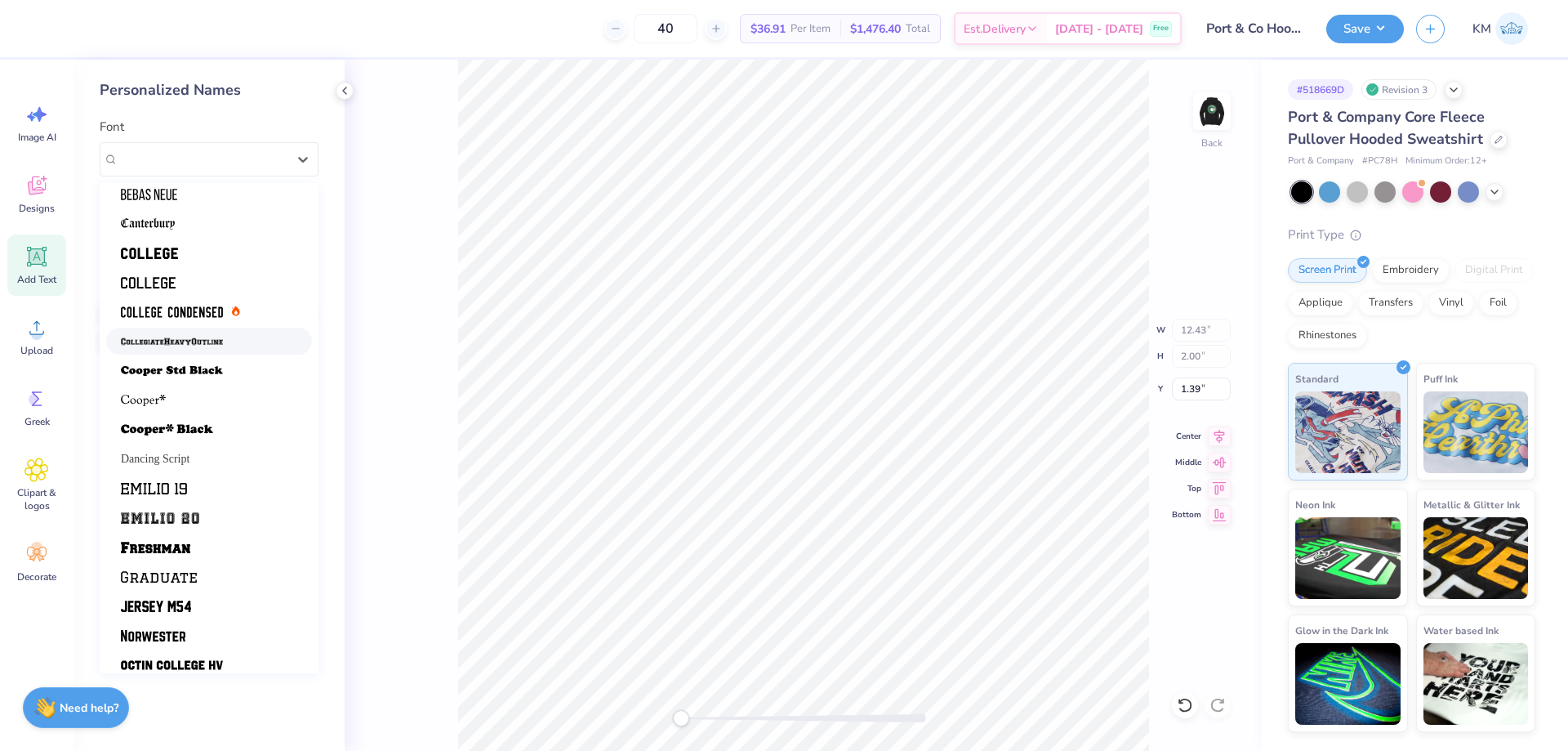
scroll to position [138, 0]
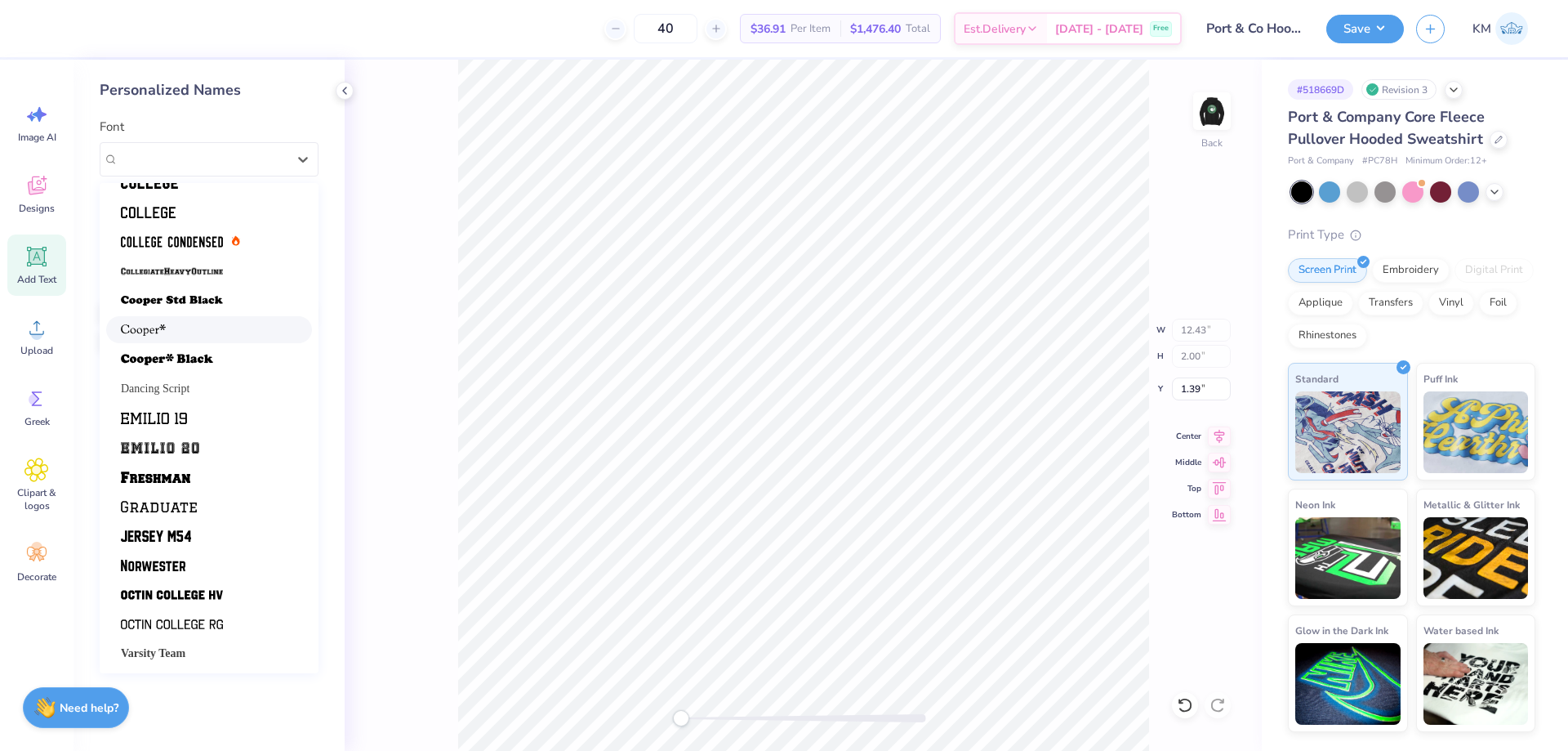
click at [235, 335] on div at bounding box center [209, 329] width 176 height 17
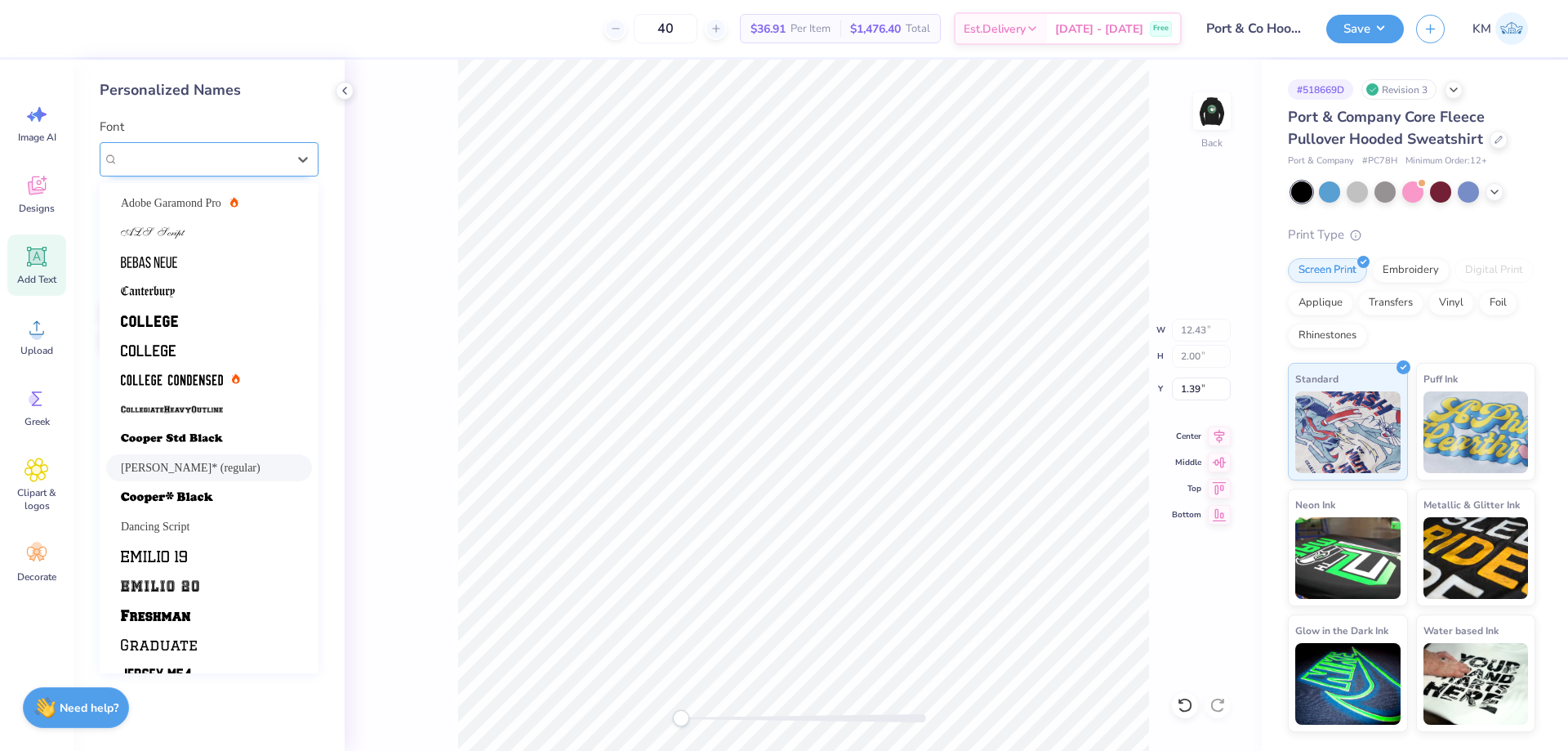
click at [255, 159] on div "Cooper* (regular)" at bounding box center [202, 158] width 172 height 25
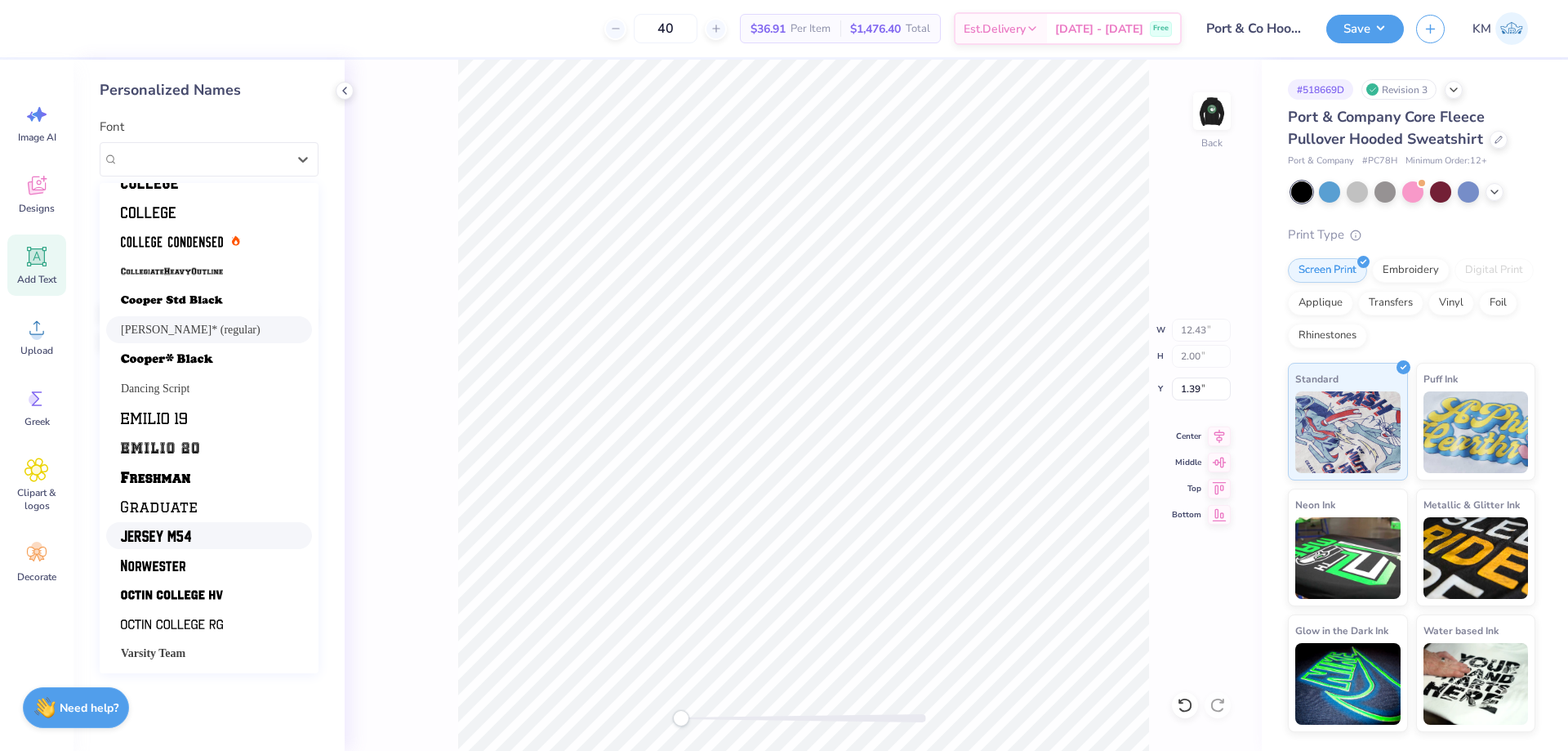
scroll to position [0, 0]
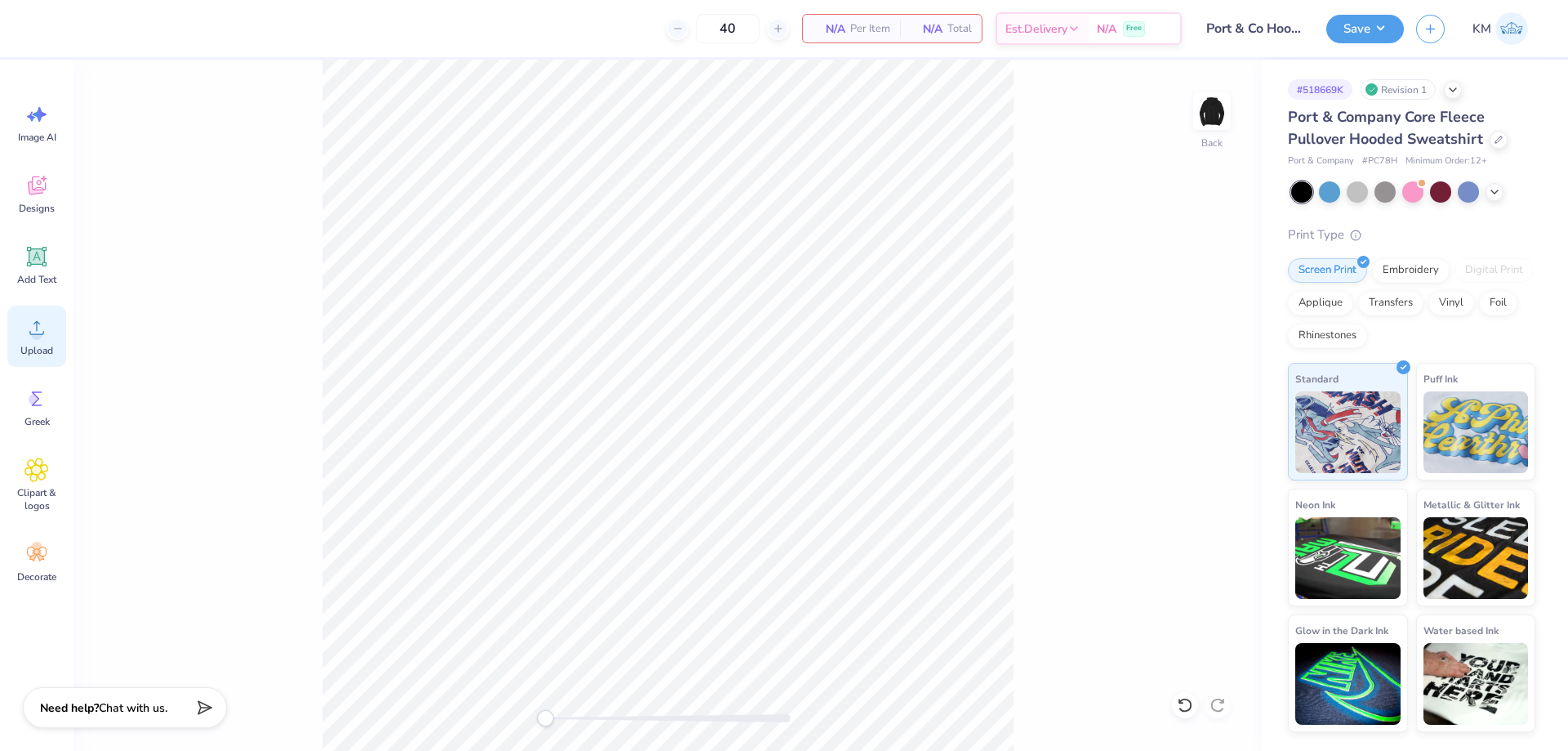
click at [36, 335] on circle at bounding box center [36, 334] width 12 height 12
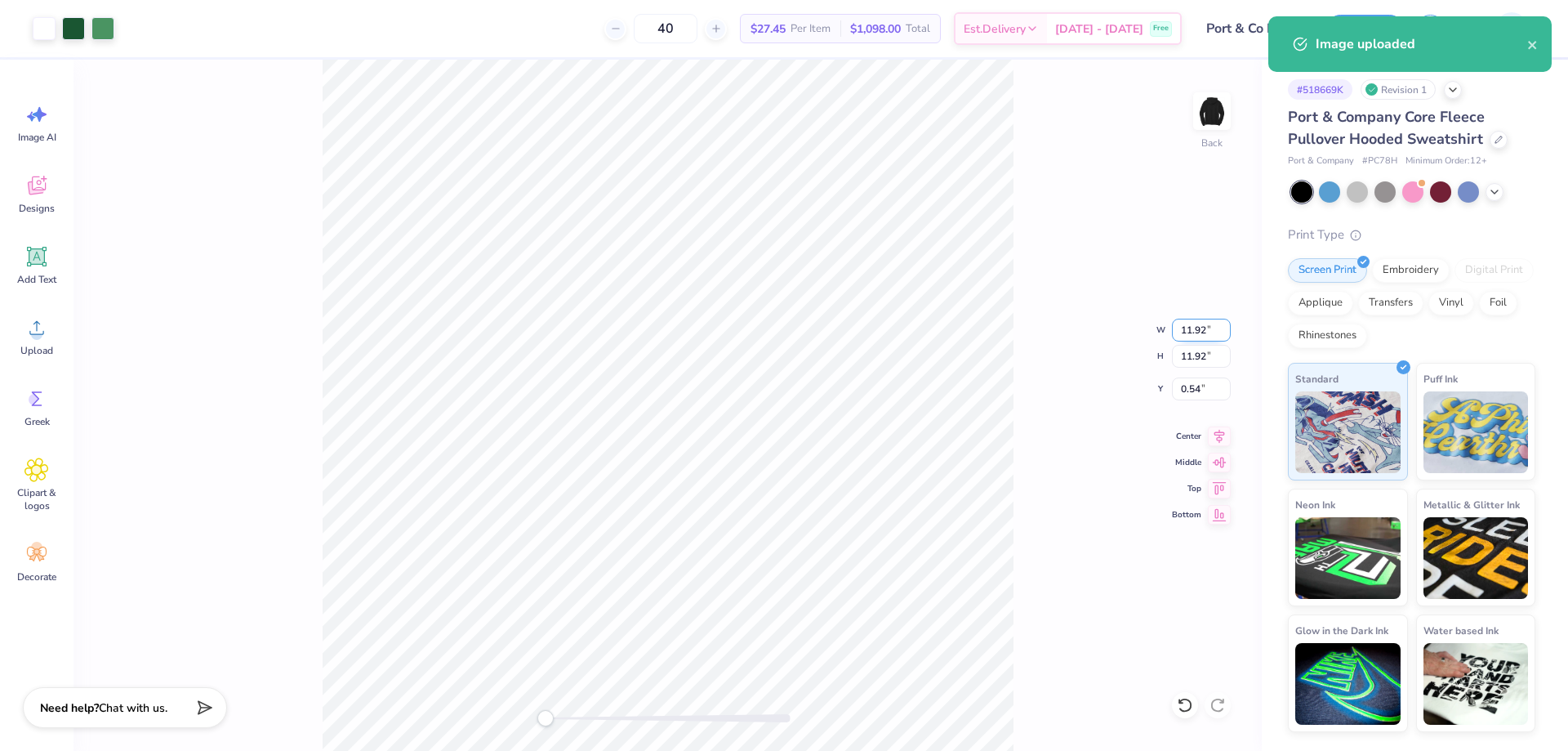
click at [1195, 327] on input "11.92" at bounding box center [1202, 330] width 59 height 23
type input "3.50"
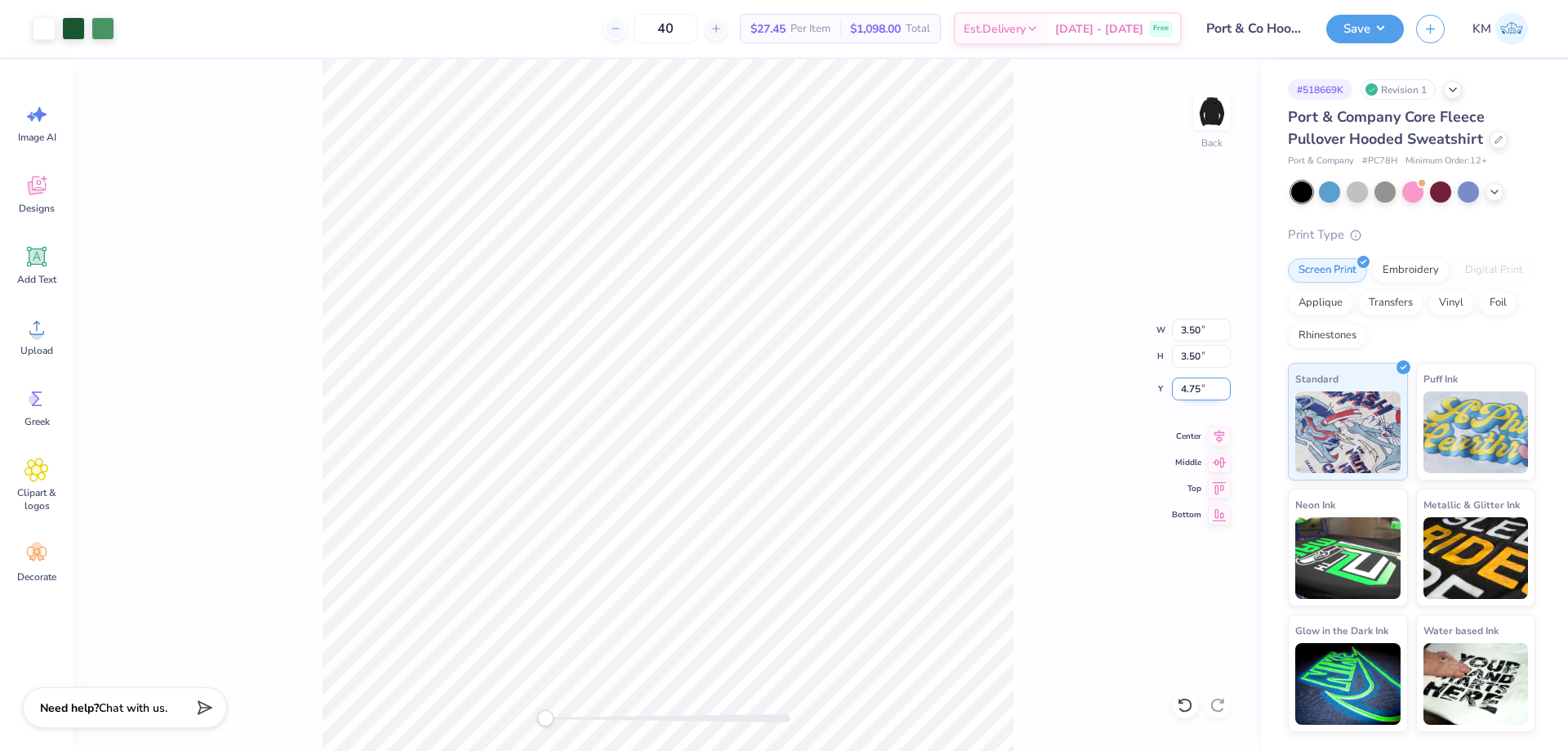
click at [1199, 393] on input "4.75" at bounding box center [1202, 389] width 59 height 23
type input "3"
click at [1199, 116] on img at bounding box center [1211, 110] width 65 height 65
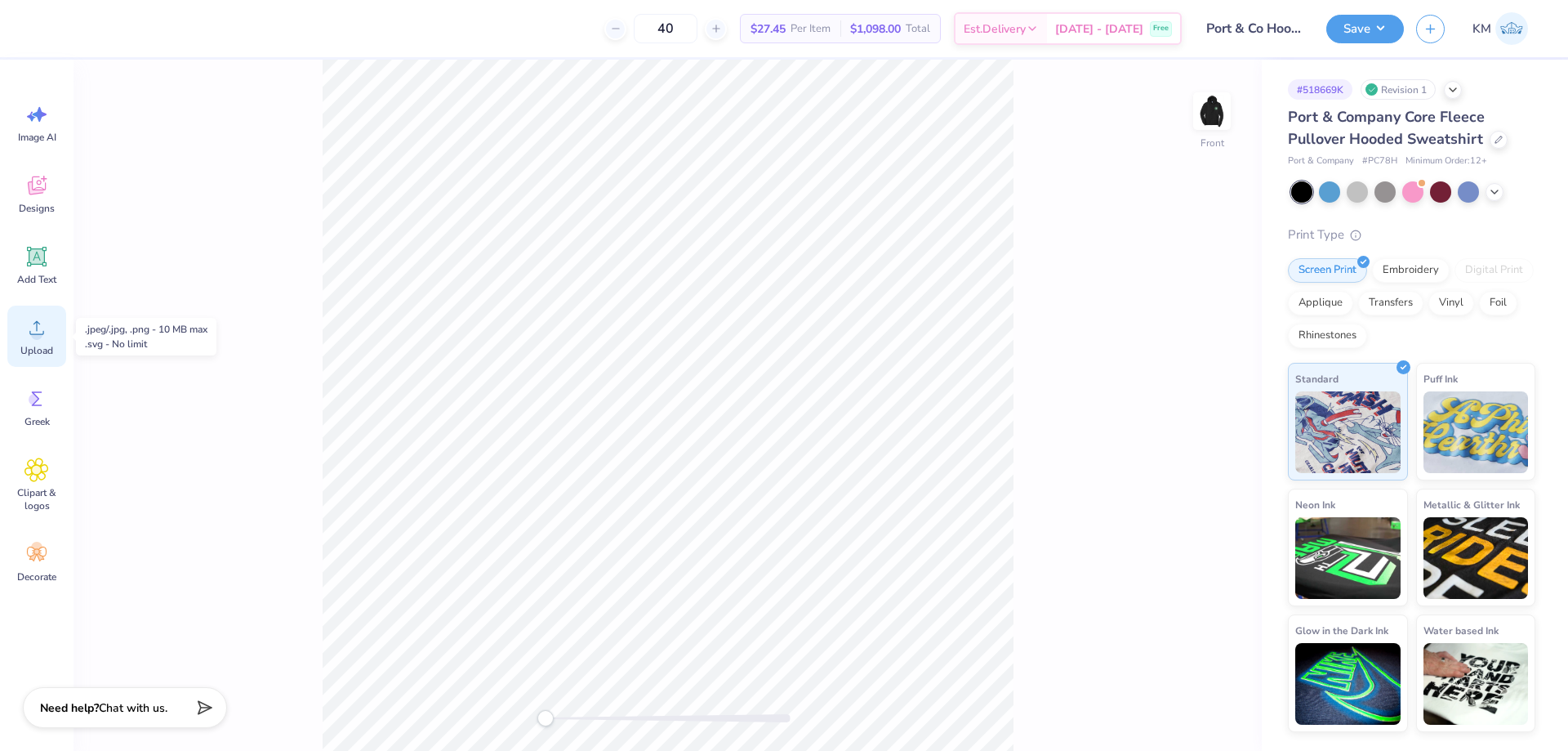
click at [35, 315] on icon at bounding box center [37, 327] width 25 height 25
click at [20, 268] on div "Add Text" at bounding box center [36, 265] width 59 height 61
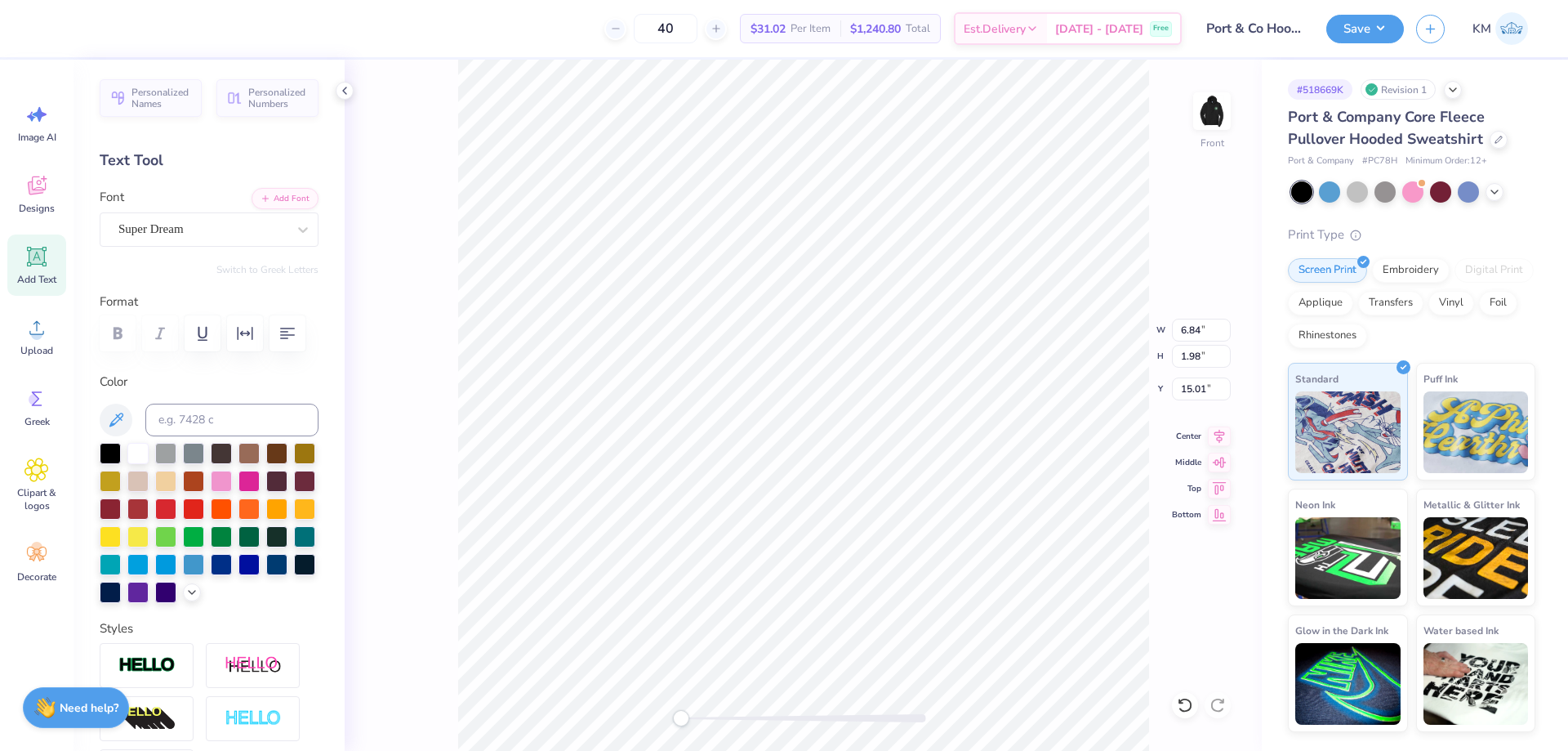
scroll to position [14, 3]
click at [141, 102] on span "Personalized Names" at bounding box center [162, 96] width 60 height 23
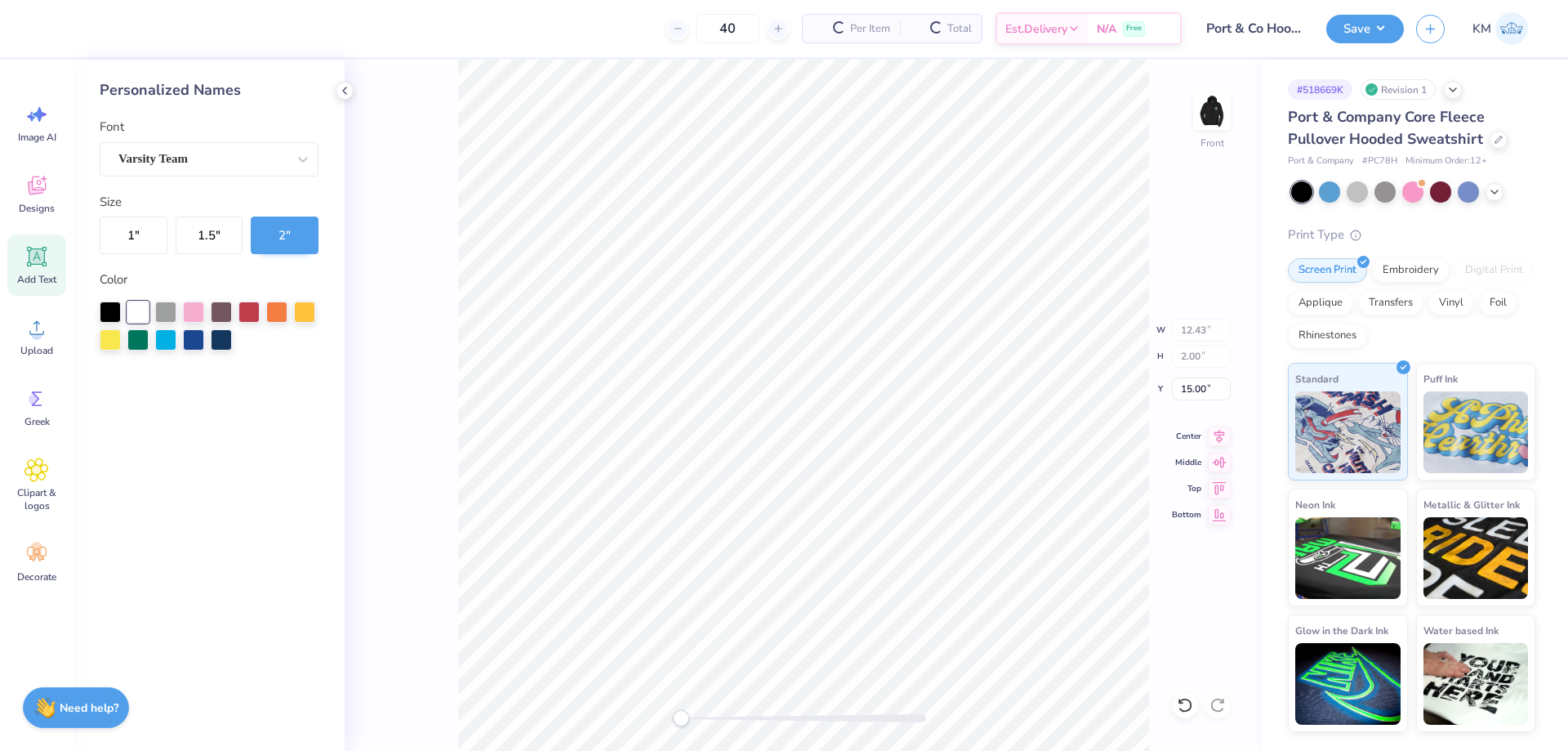
type input "12.43"
type input "2.00"
type input "15.00"
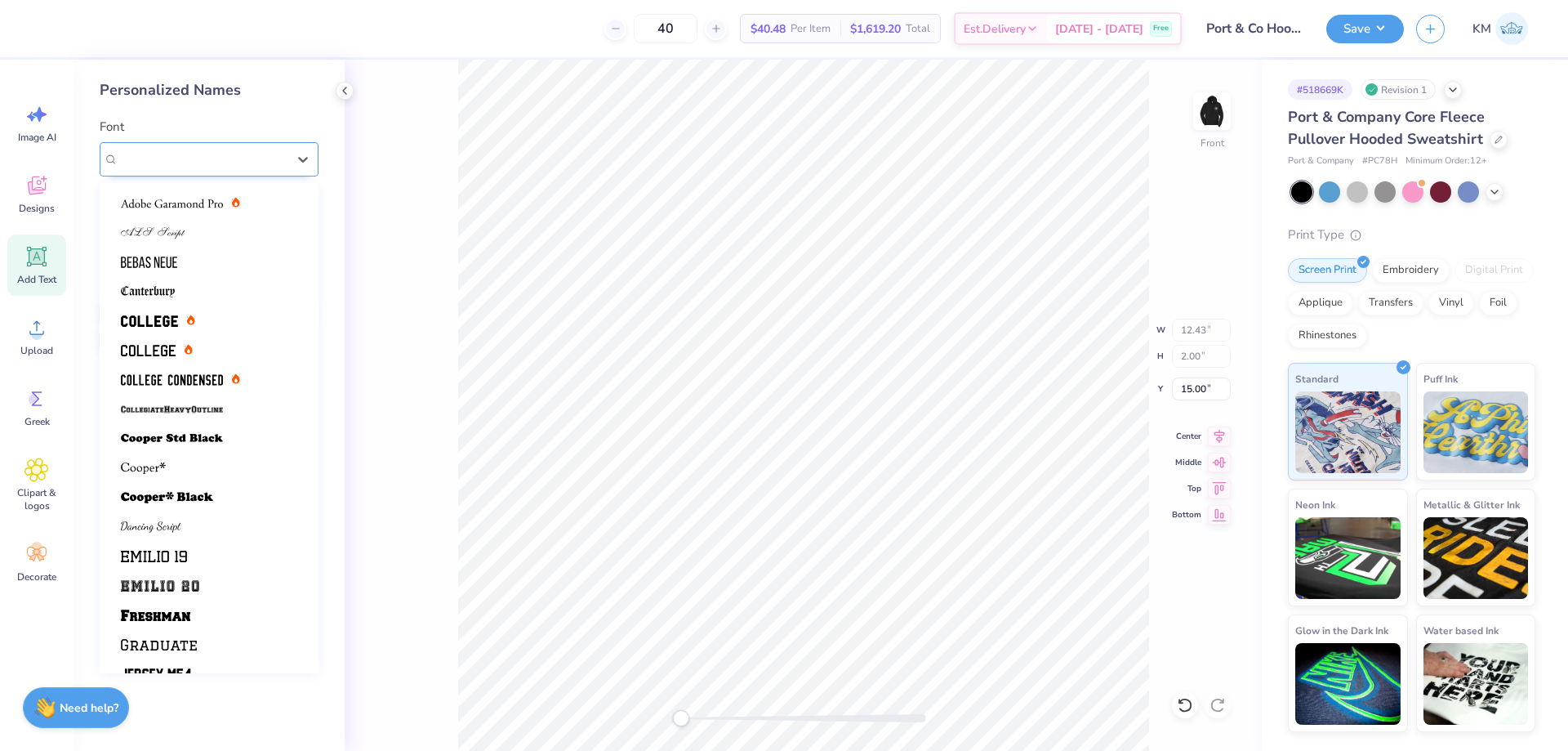
click at [285, 158] on div "Varsity Team" at bounding box center [202, 158] width 172 height 25
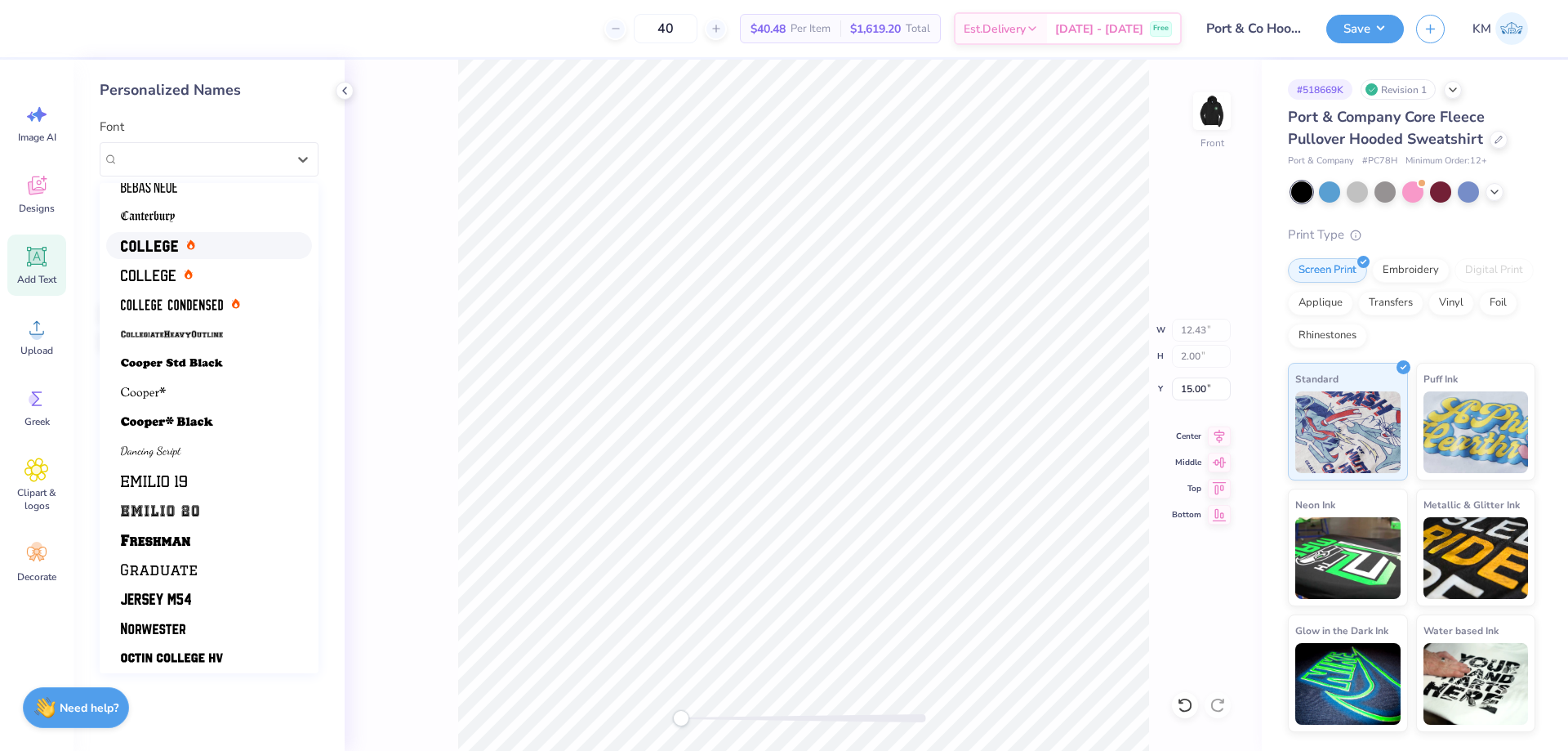
scroll to position [138, 0]
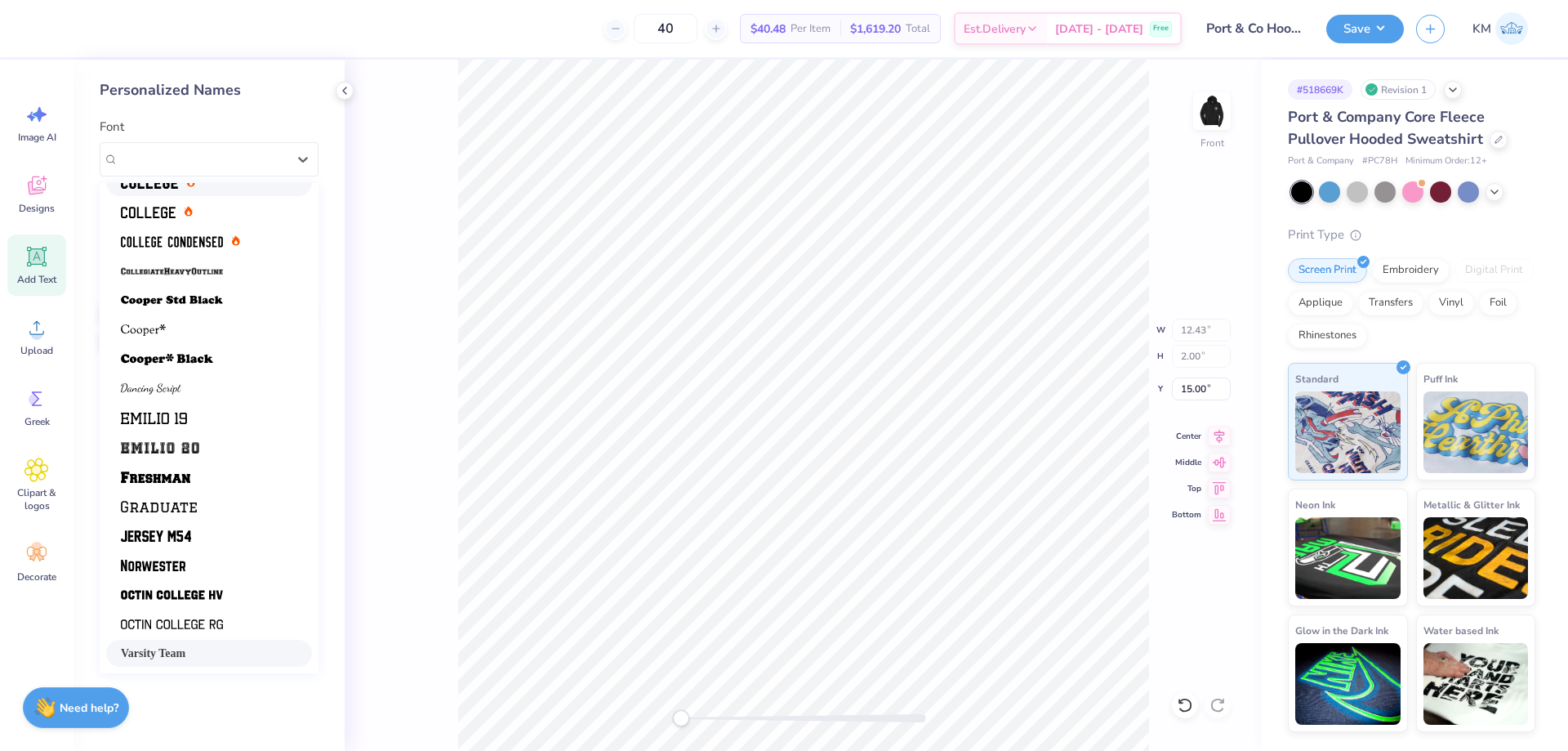
click at [239, 125] on div "Font option College (bold) focused, 5 of 21. 21 results available. Use Up and D…" at bounding box center [209, 147] width 219 height 59
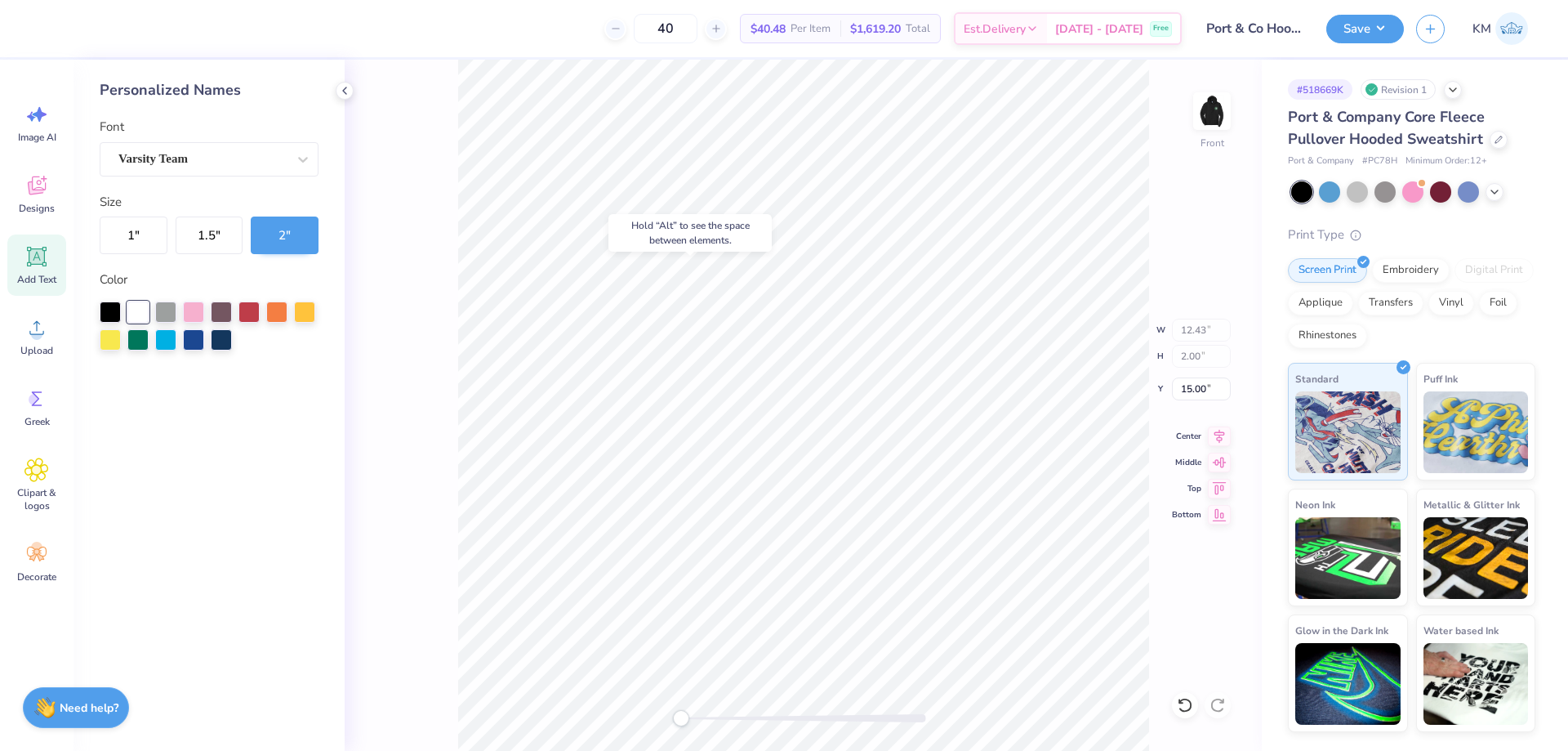
type input "6.84"
type input "1.98"
type input "15.01"
click at [1210, 125] on img at bounding box center [1211, 110] width 65 height 65
type input "0.54"
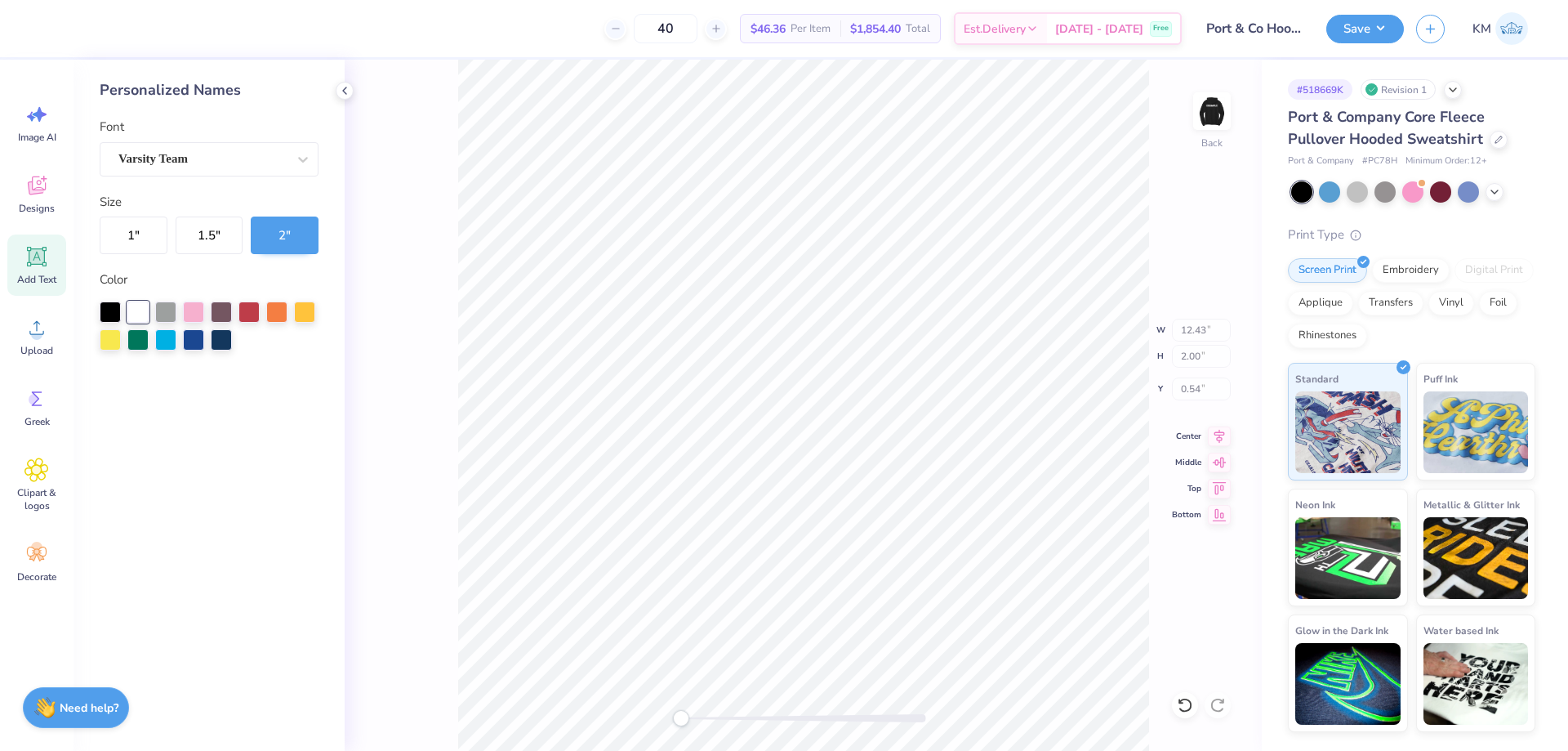
type input "3.50"
type input "3.00"
click at [1209, 115] on img at bounding box center [1211, 110] width 65 height 65
type input "3.22"
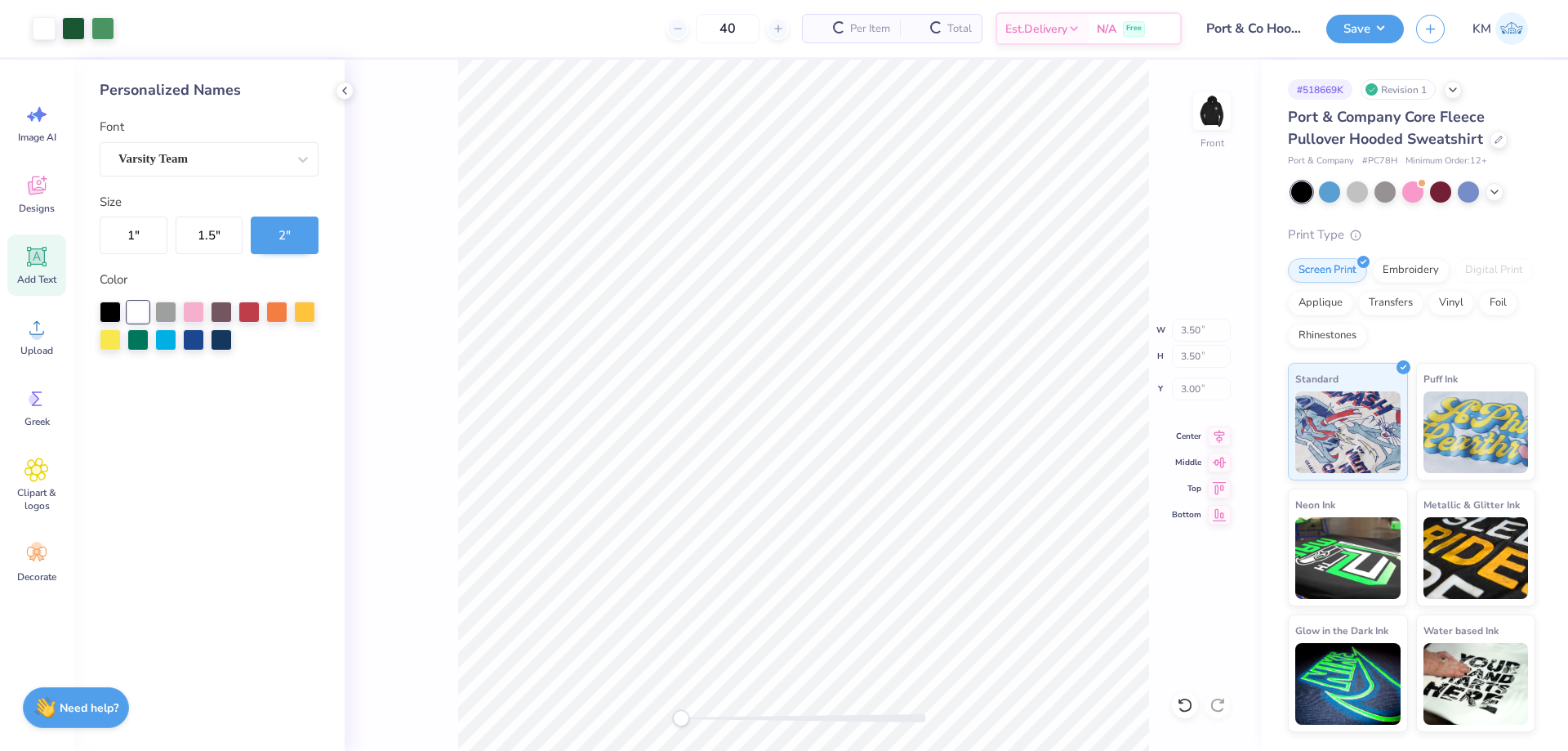
type input "3.22"
type input "8.56"
type input "12.43"
type input "2.00"
type input "6.00"
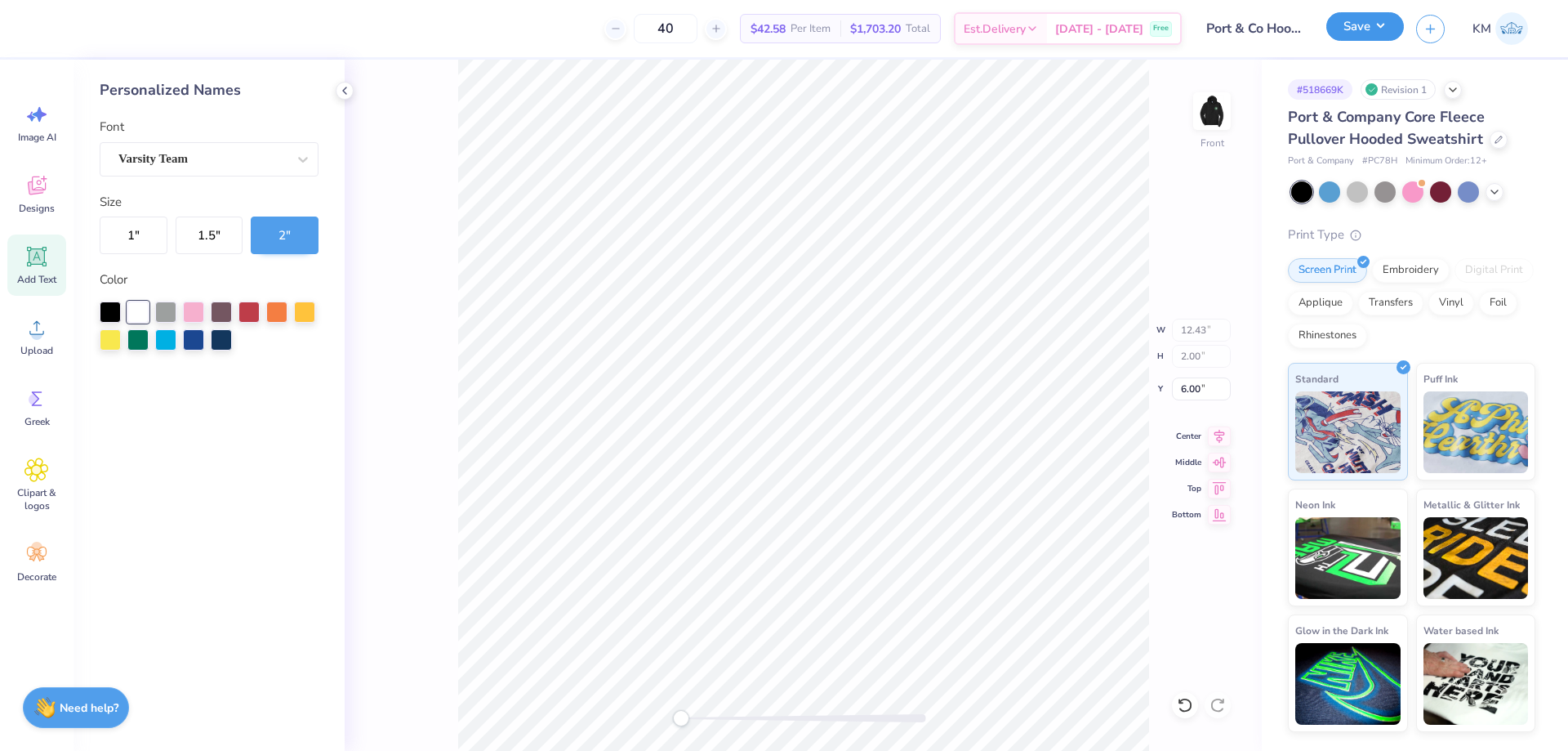
click at [1360, 29] on button "Save" at bounding box center [1364, 27] width 77 height 28
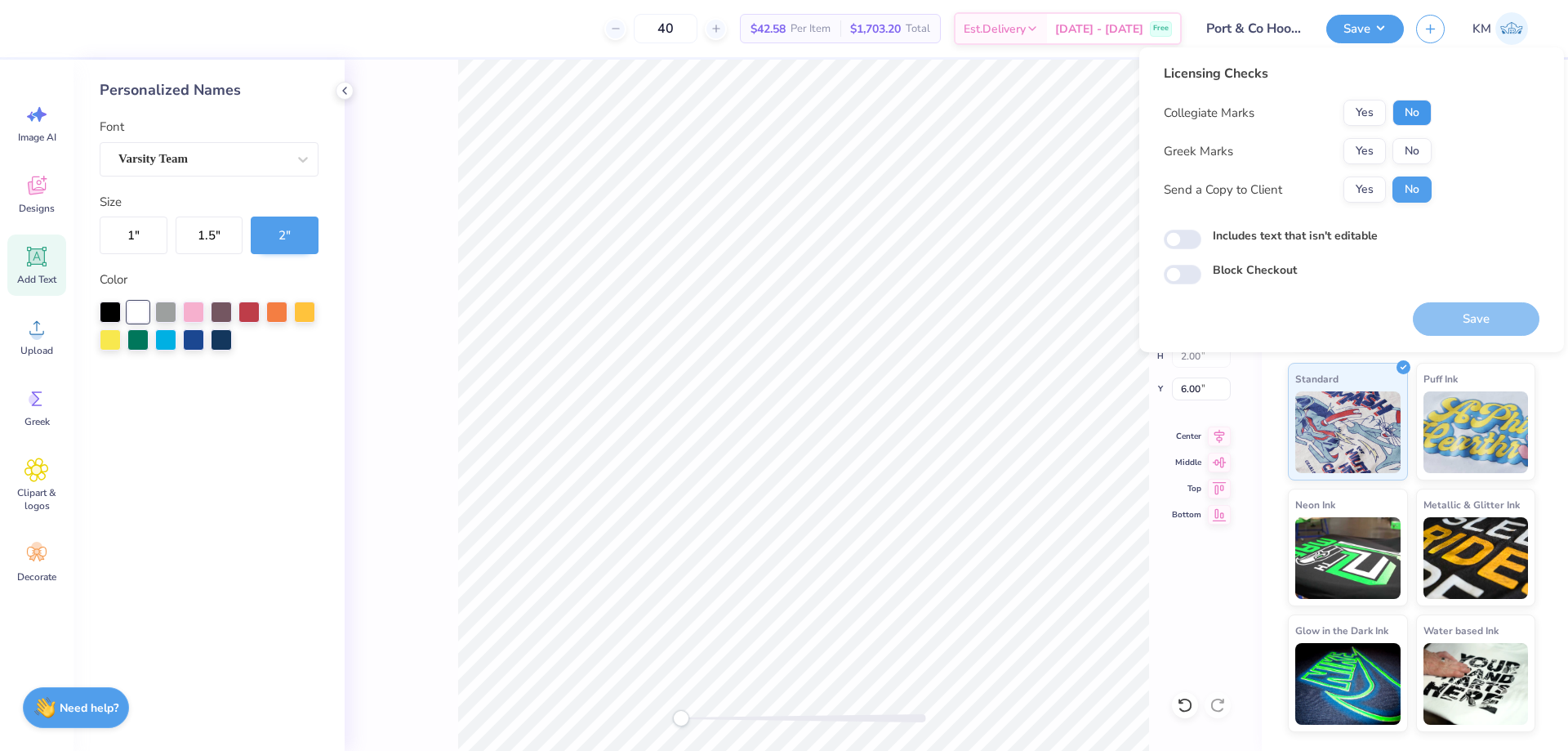
click at [1411, 101] on button "No" at bounding box center [1412, 112] width 39 height 26
click at [1409, 145] on button "No" at bounding box center [1412, 150] width 39 height 26
click at [1367, 179] on button "Yes" at bounding box center [1365, 189] width 43 height 26
click at [1465, 329] on button "Save" at bounding box center [1476, 319] width 126 height 34
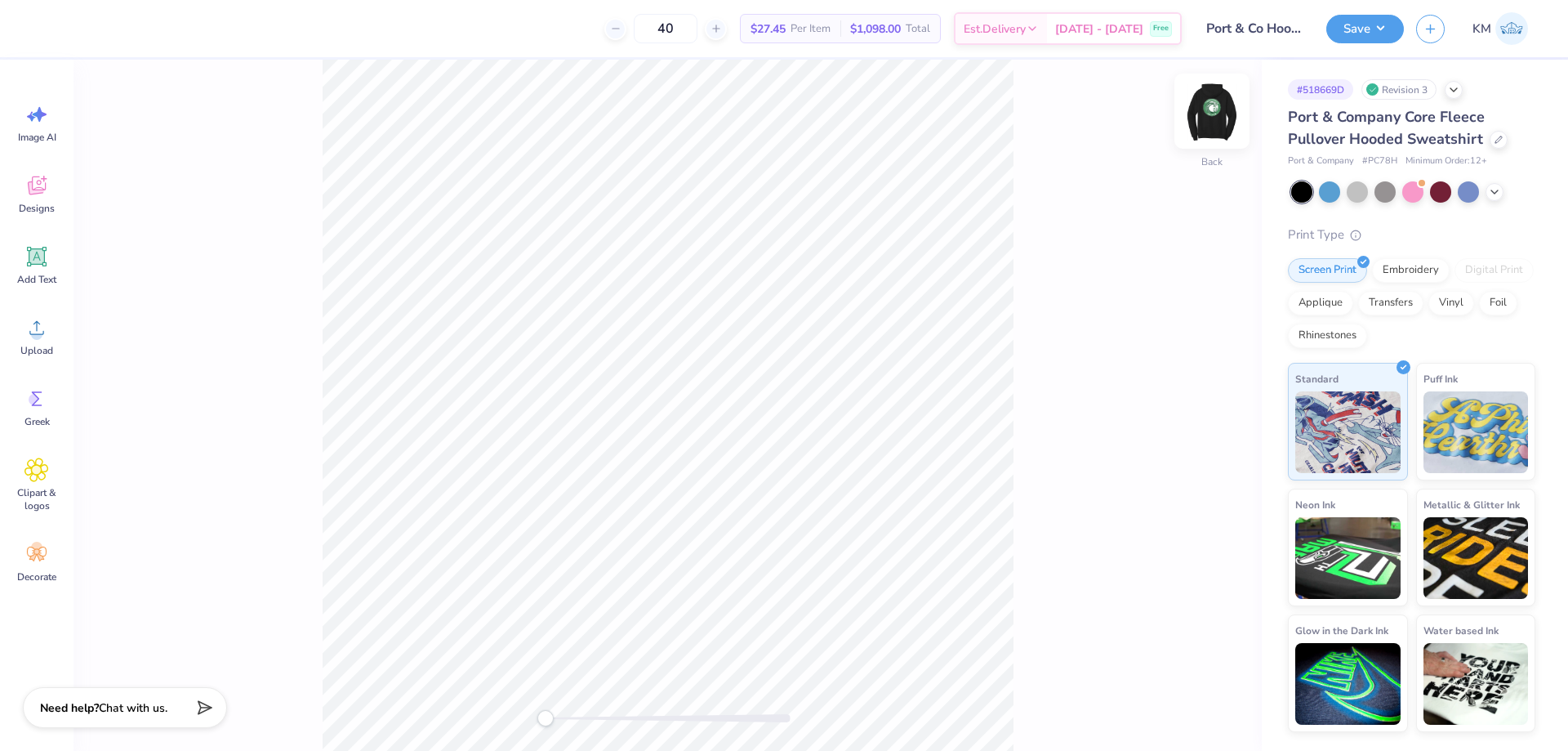
click at [1195, 106] on img at bounding box center [1211, 110] width 65 height 65
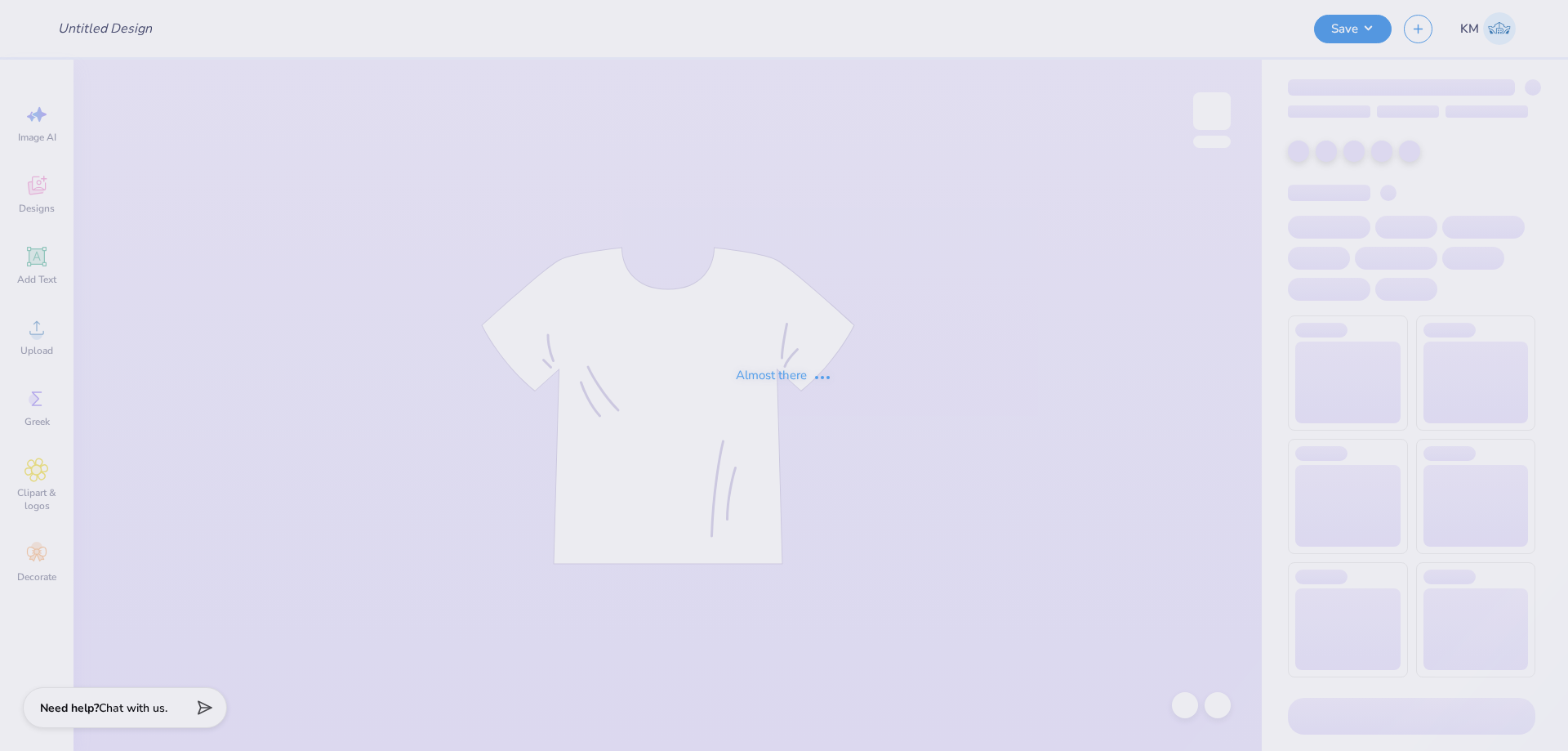
type input "Port & Co Hoodie #1"
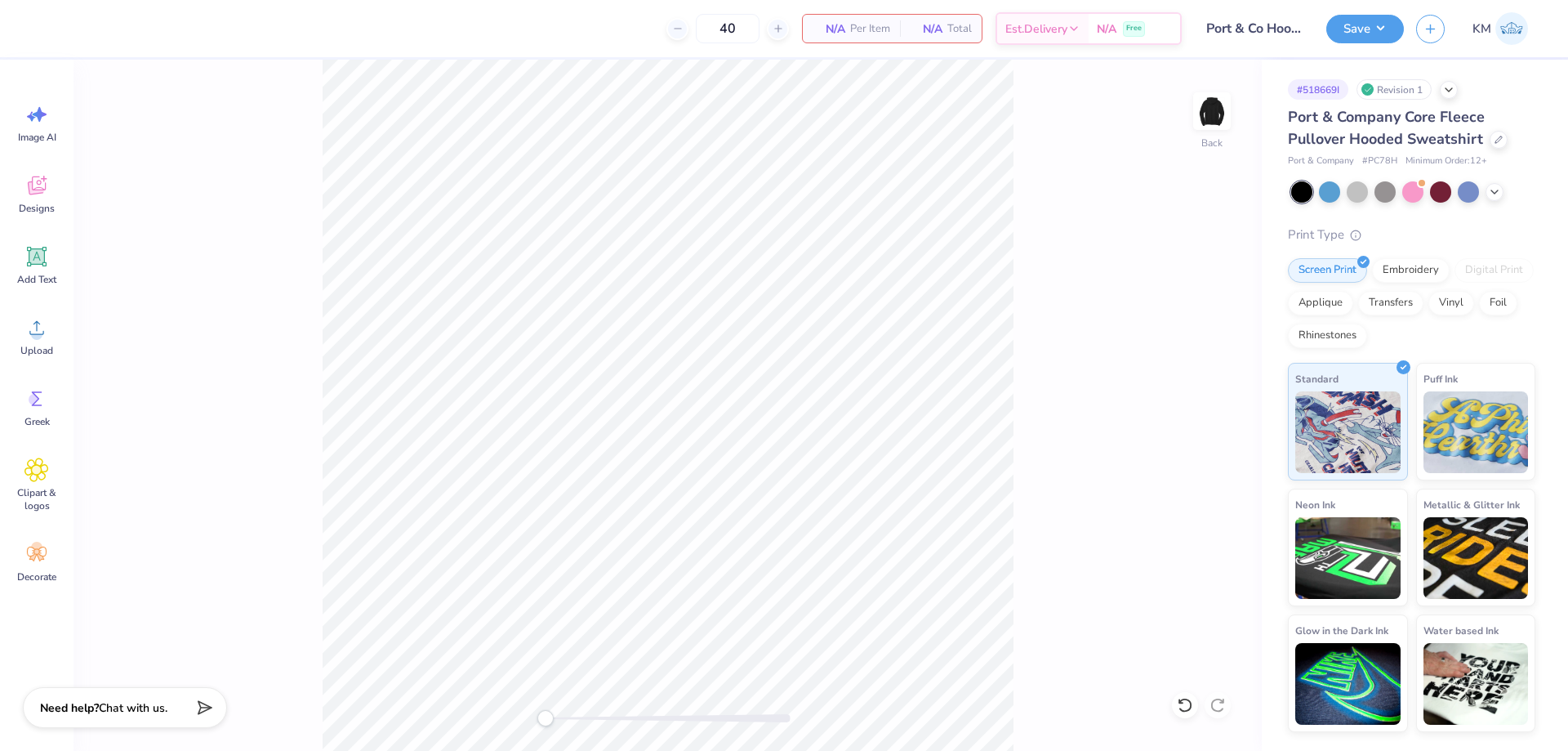
click at [37, 245] on icon at bounding box center [37, 257] width 25 height 25
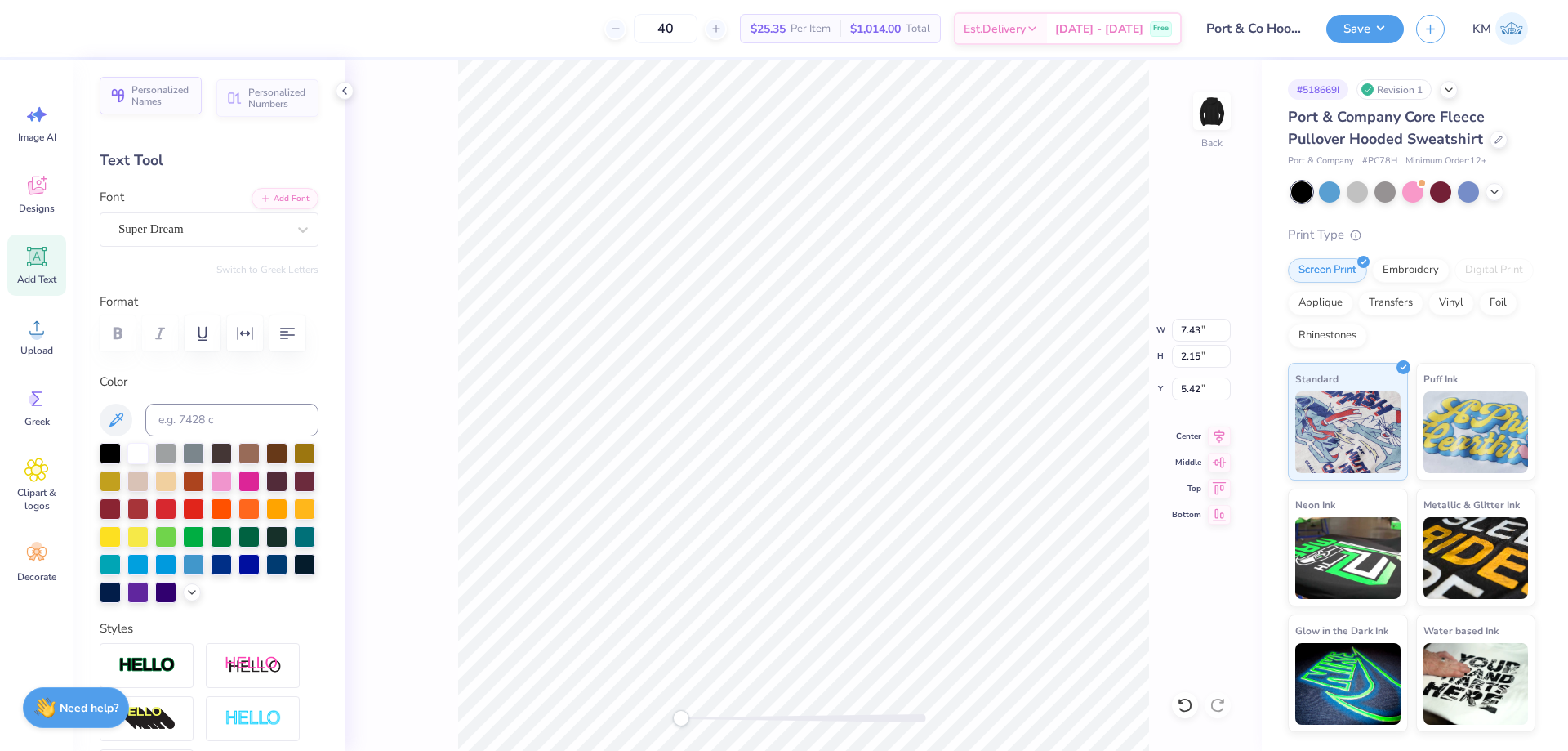
click at [173, 97] on span "Personalized Names" at bounding box center [162, 96] width 60 height 23
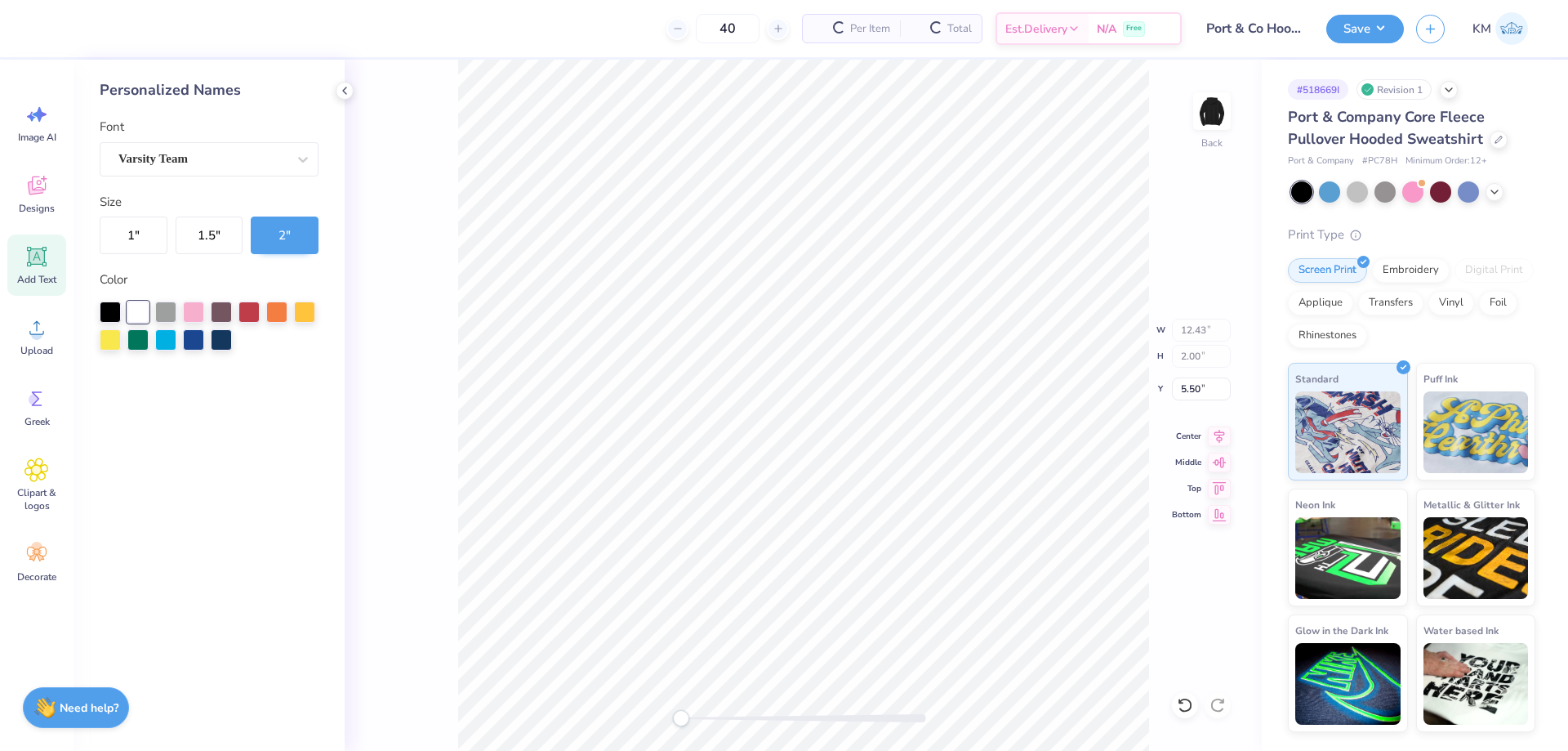
type input "12.43"
type input "2.00"
type input "5.50"
click at [194, 235] on button "1.5 "" at bounding box center [209, 235] width 68 height 37
click at [125, 231] on button "1 "" at bounding box center [133, 235] width 68 height 37
